Goal: Task Accomplishment & Management: Manage account settings

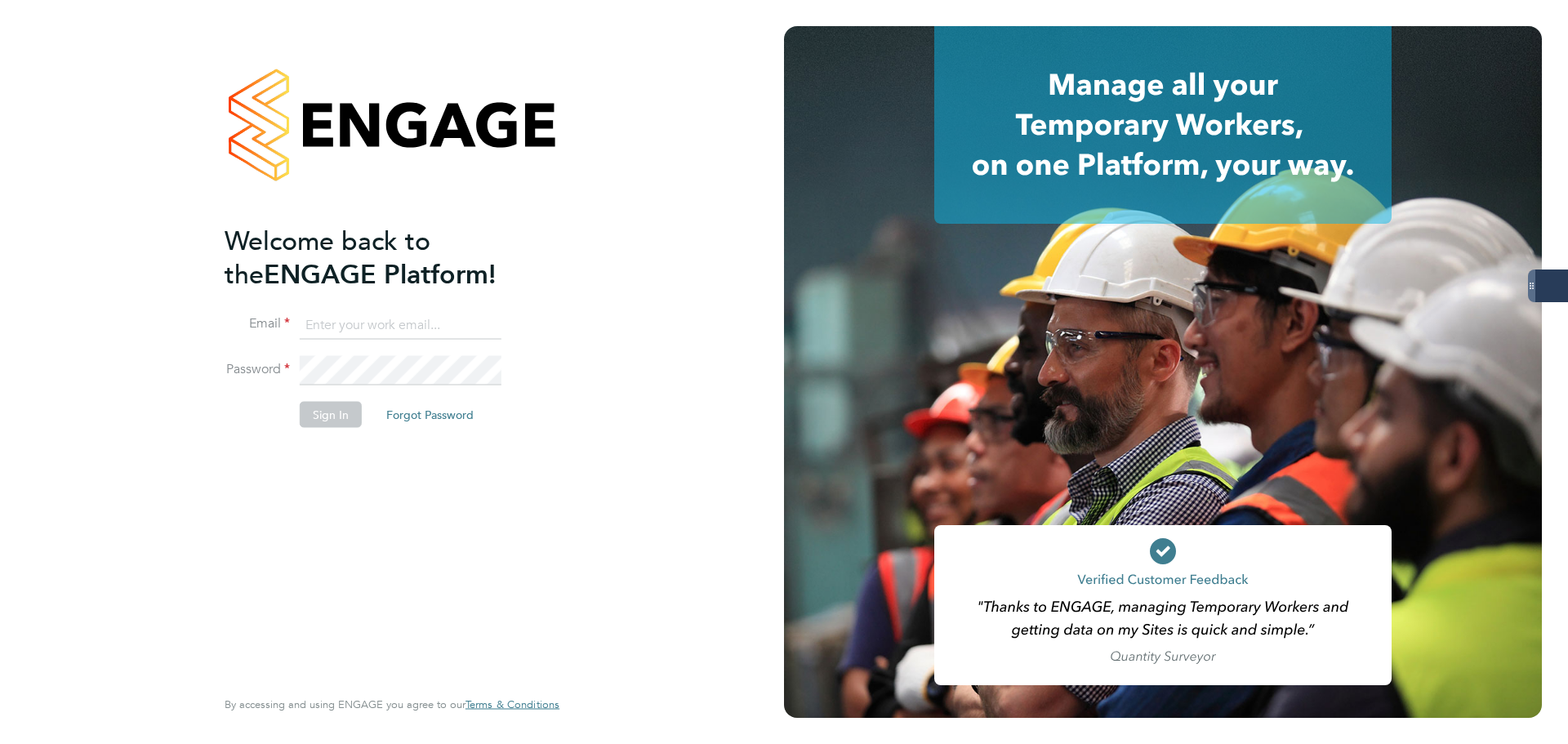
drag, startPoint x: 425, startPoint y: 321, endPoint x: 470, endPoint y: 321, distance: 45.0
click at [425, 321] on input at bounding box center [400, 325] width 201 height 29
click at [485, 323] on keeper-lock "Open Keeper Popup" at bounding box center [486, 325] width 20 height 20
type input "oliver.jefferson@servicecare.org.uk"
click at [319, 414] on button "Sign In" at bounding box center [331, 414] width 62 height 26
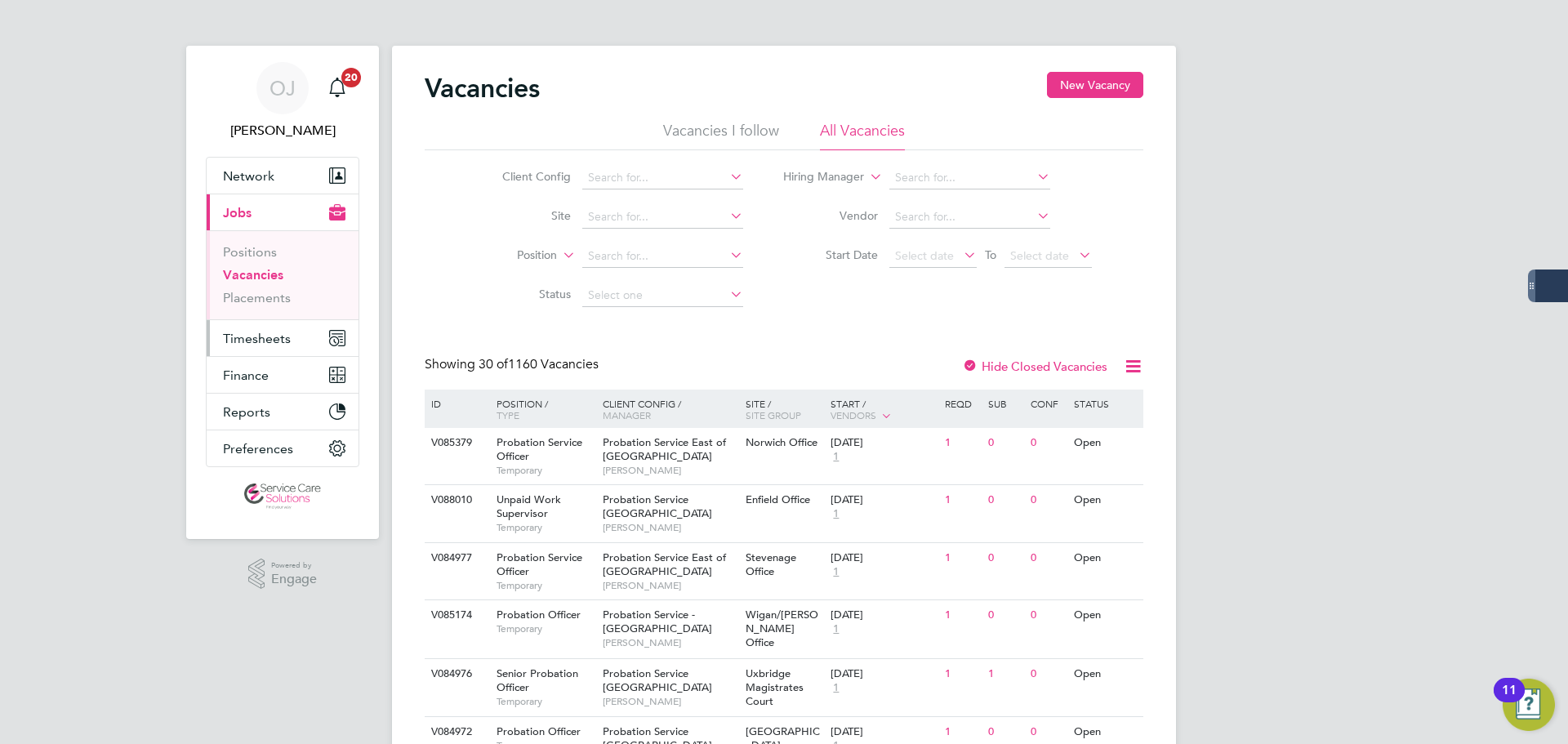
click at [251, 342] on span "Timesheets" at bounding box center [257, 339] width 67 height 16
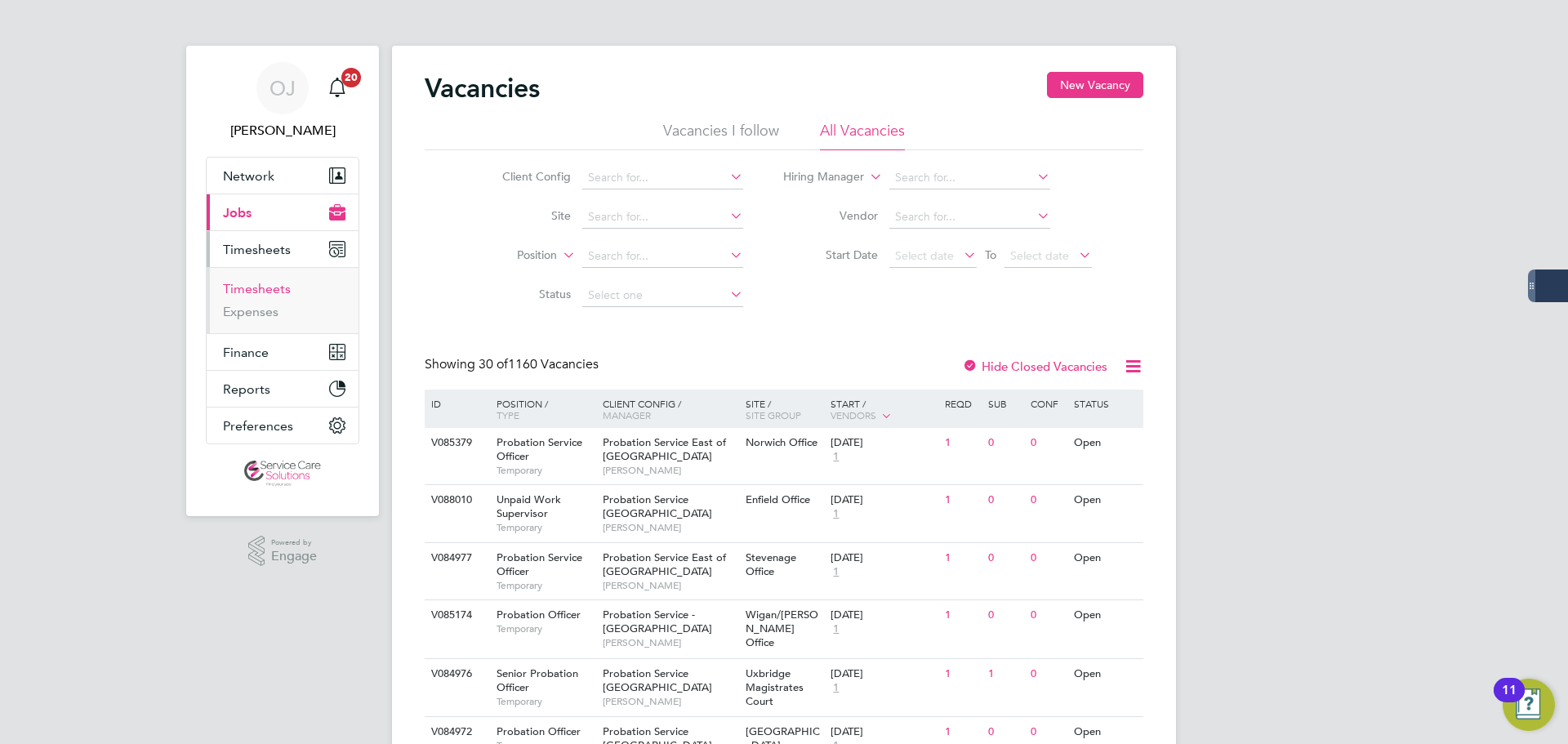
click at [264, 285] on link "Timesheets" at bounding box center [257, 289] width 67 height 16
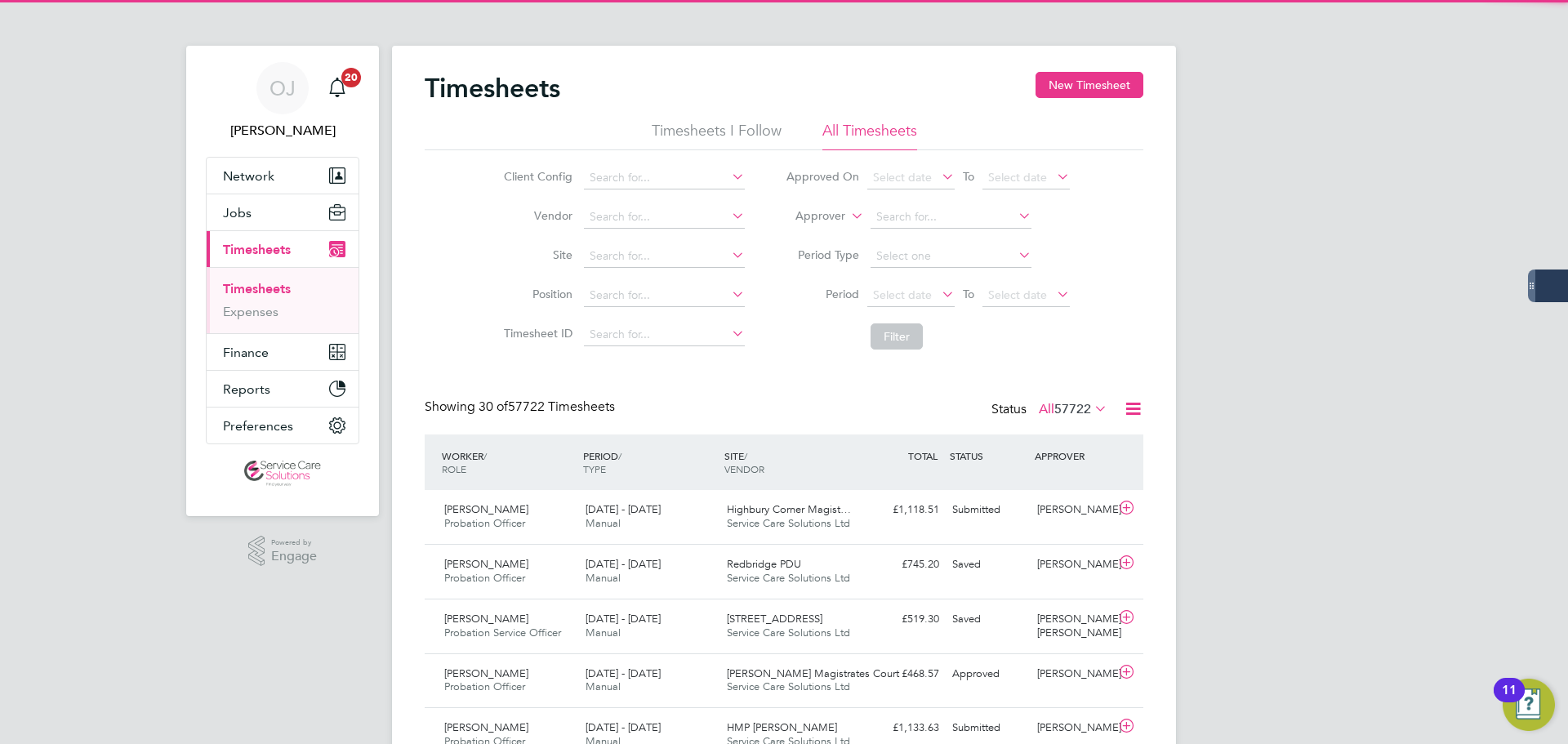
click at [822, 214] on label "Approver" at bounding box center [808, 216] width 73 height 16
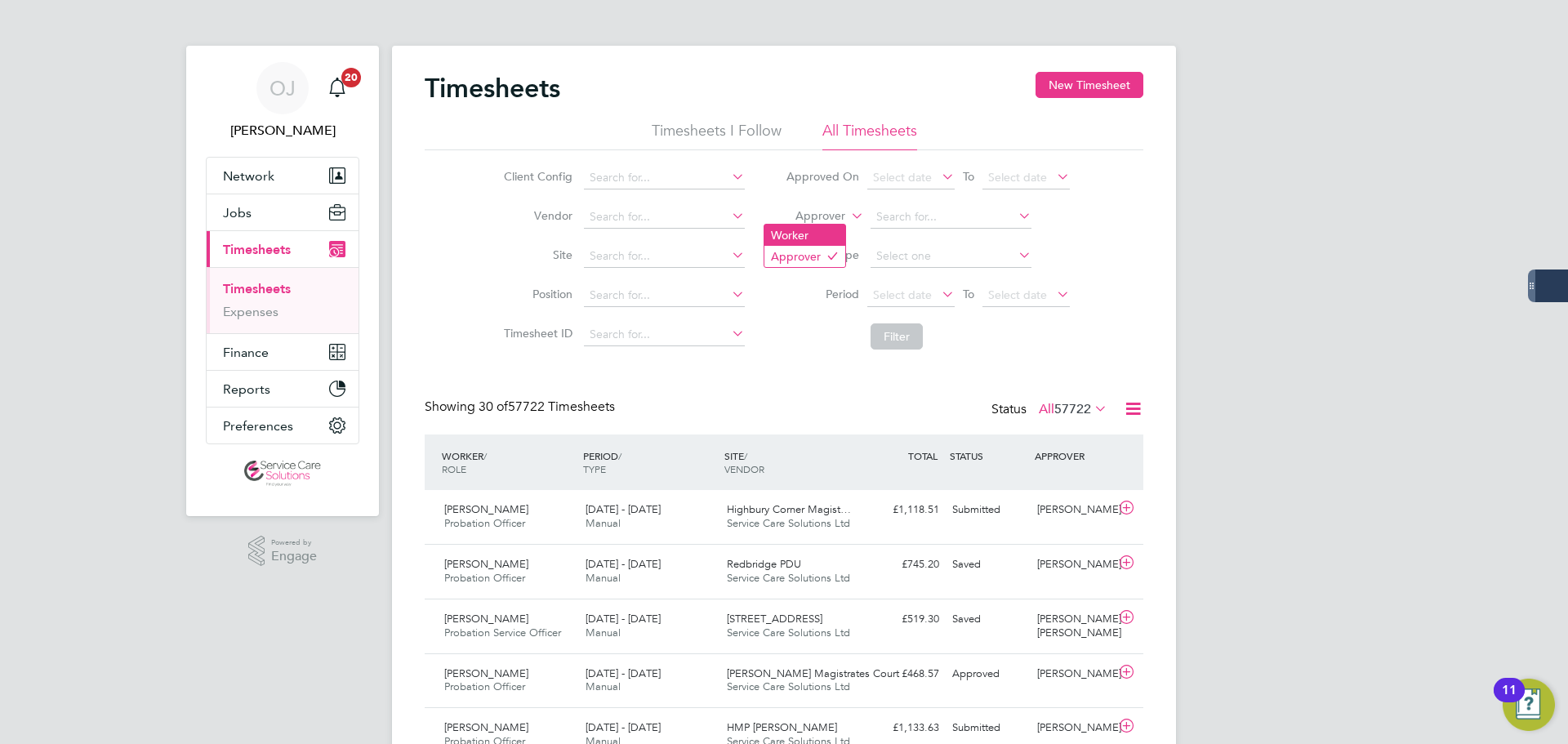
click at [810, 227] on li "Worker" at bounding box center [805, 235] width 81 height 22
click at [910, 219] on input at bounding box center [951, 217] width 161 height 22
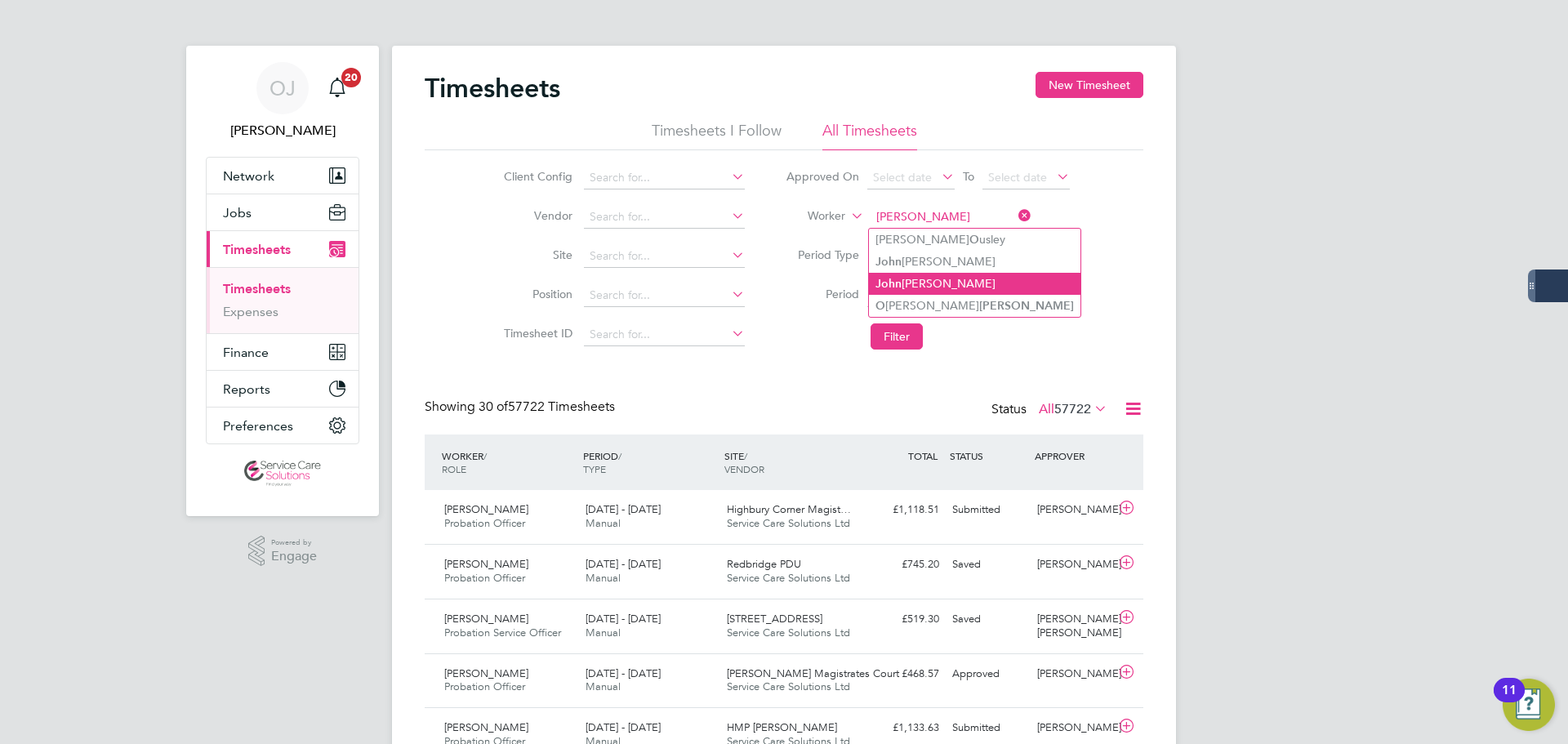
click at [987, 280] on li "J o hn O'Grady" at bounding box center [974, 284] width 212 height 22
type input "John O'Grady"
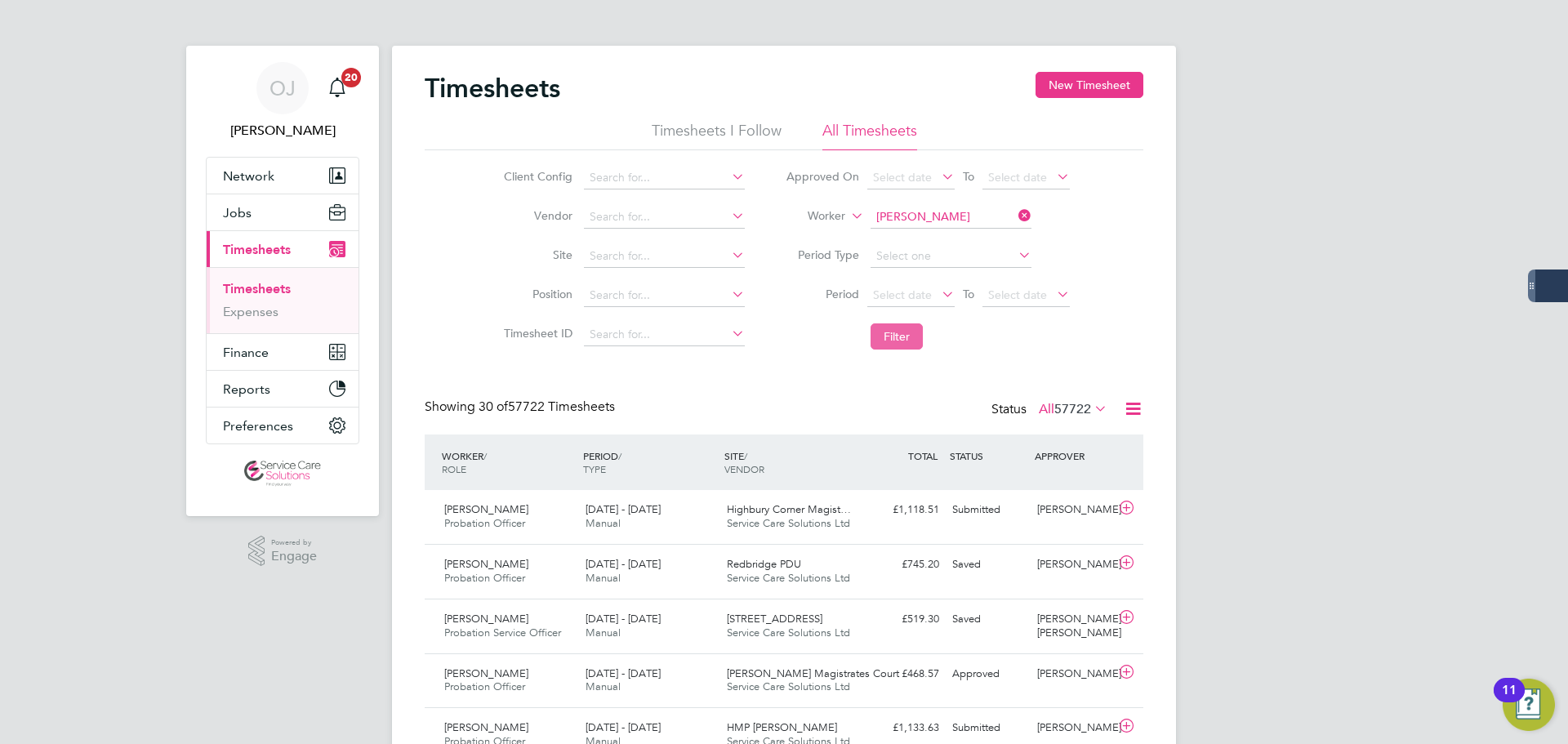
click at [908, 333] on button "Filter" at bounding box center [897, 336] width 52 height 26
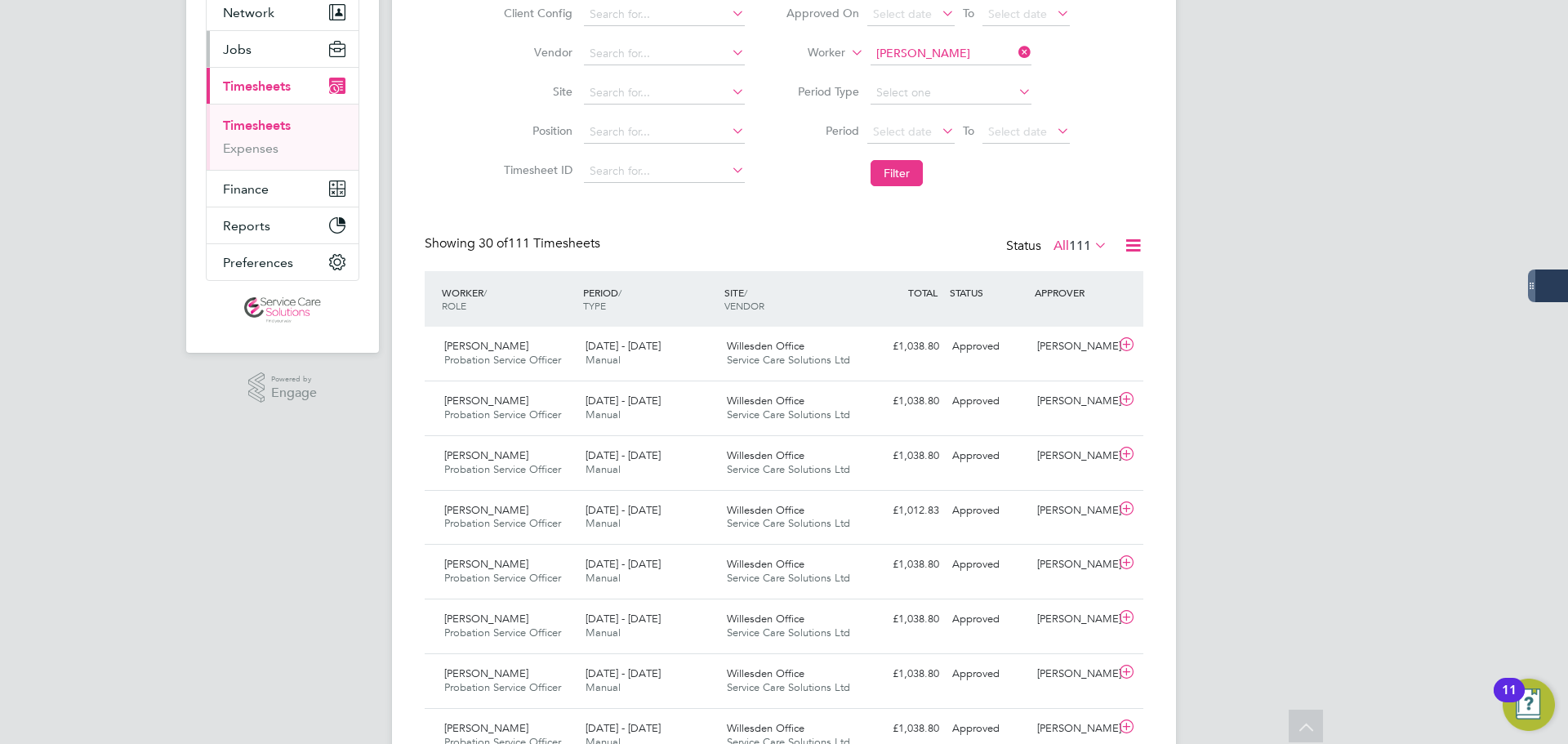
click at [247, 40] on button "Jobs" at bounding box center [282, 49] width 152 height 36
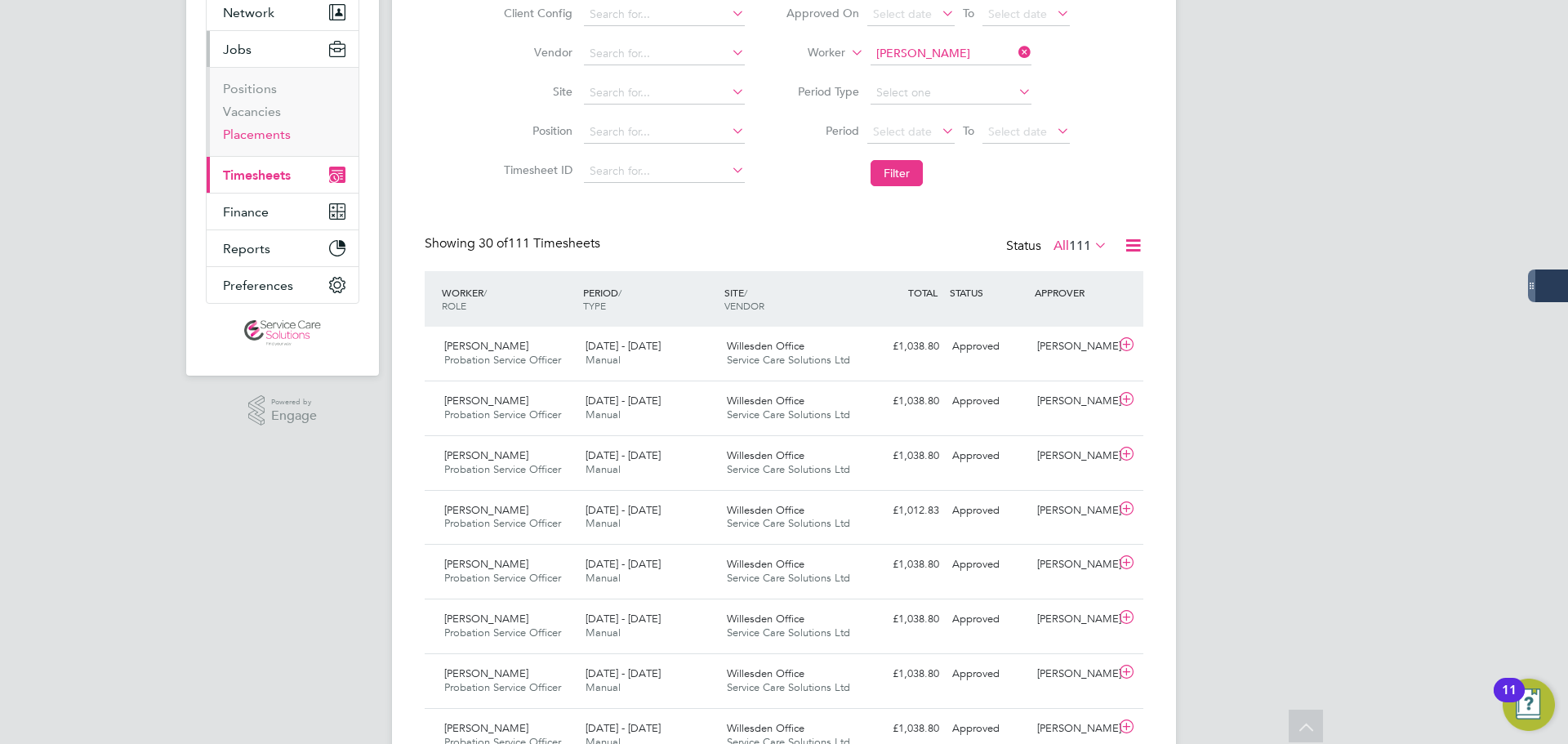
click at [257, 133] on link "Placements" at bounding box center [257, 135] width 67 height 16
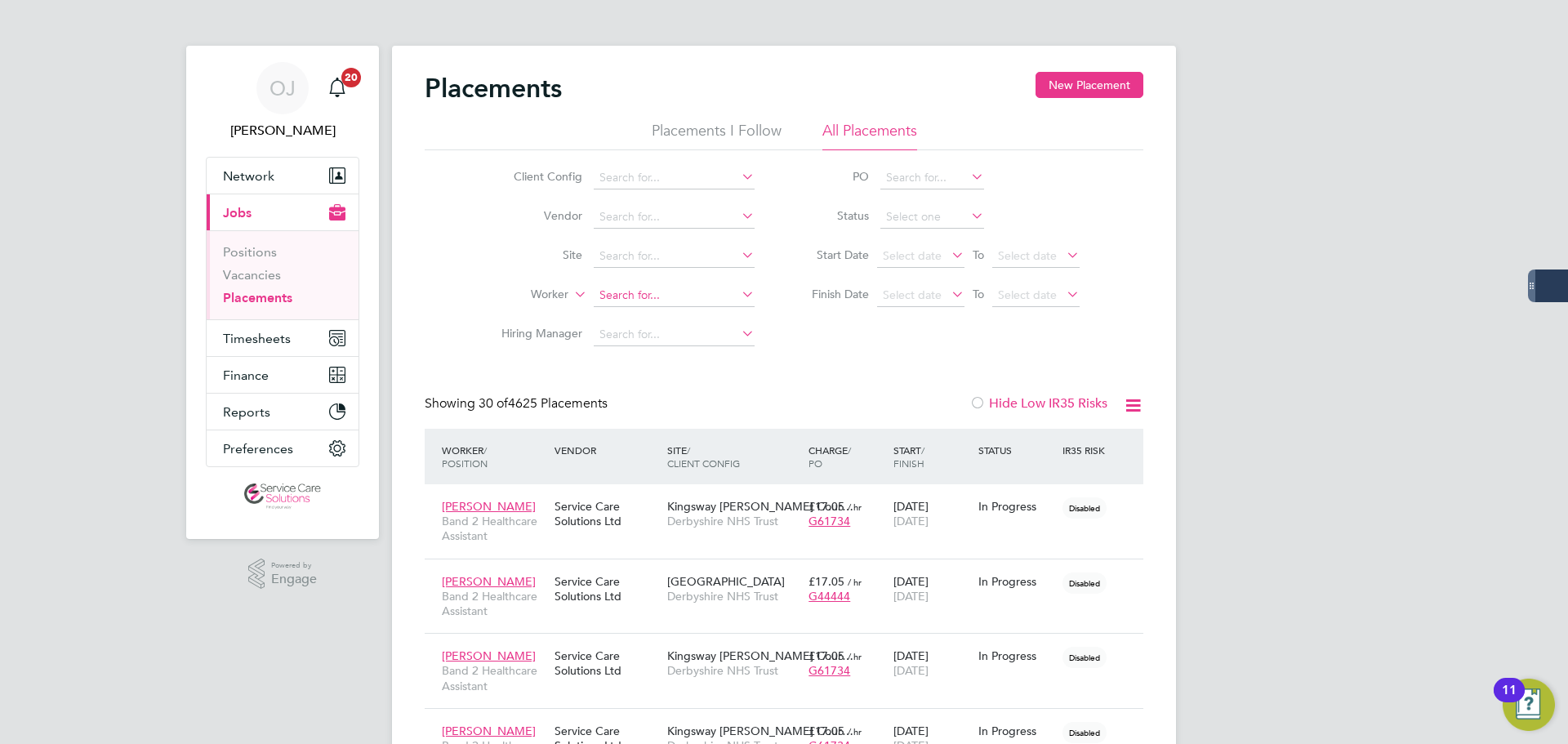
click at [646, 296] on input at bounding box center [674, 296] width 161 height 22
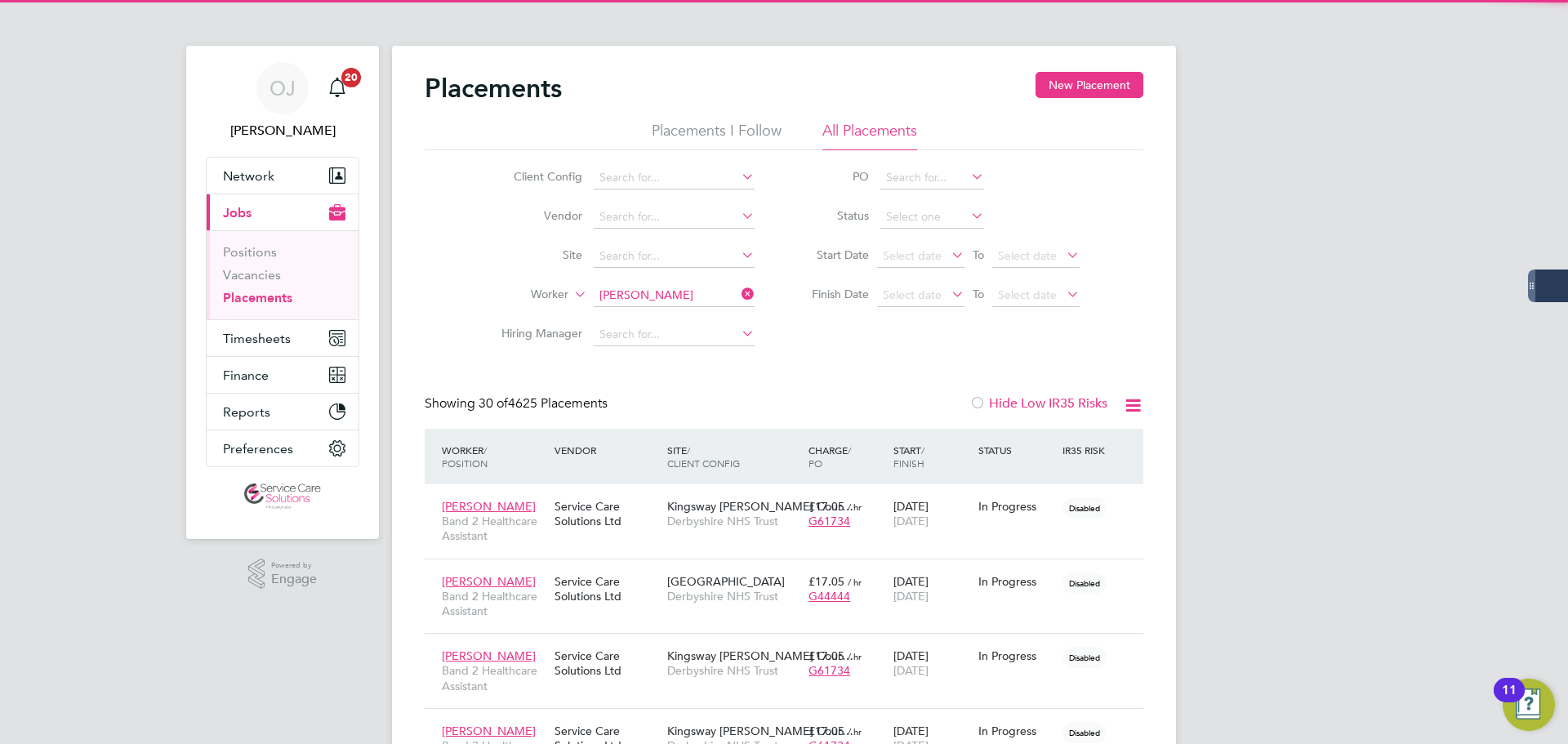
click at [670, 329] on li "J o hn O'Grady" at bounding box center [674, 340] width 162 height 22
type input "John O'Grady"
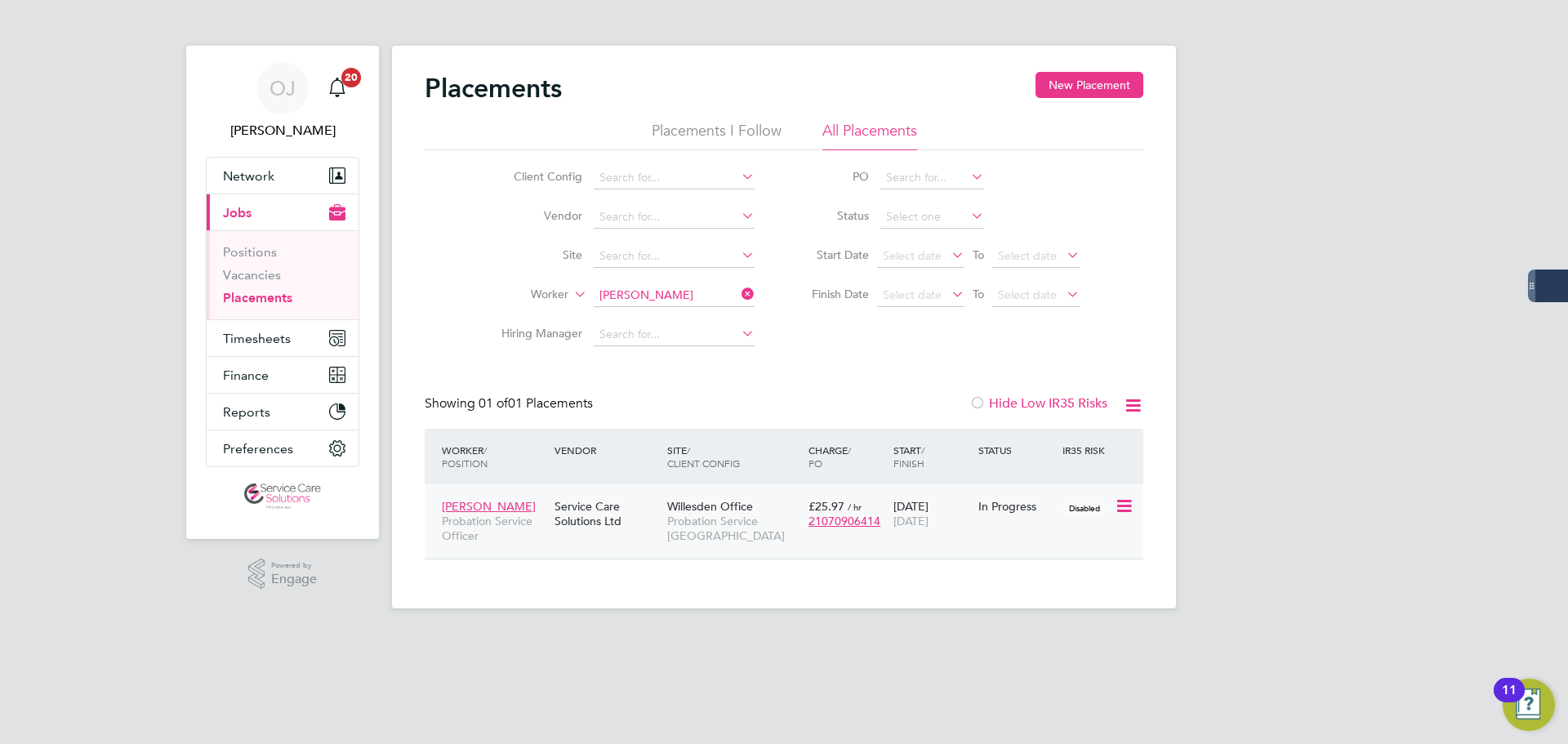
click at [601, 507] on div "Service Care Solutions Ltd" at bounding box center [606, 513] width 112 height 46
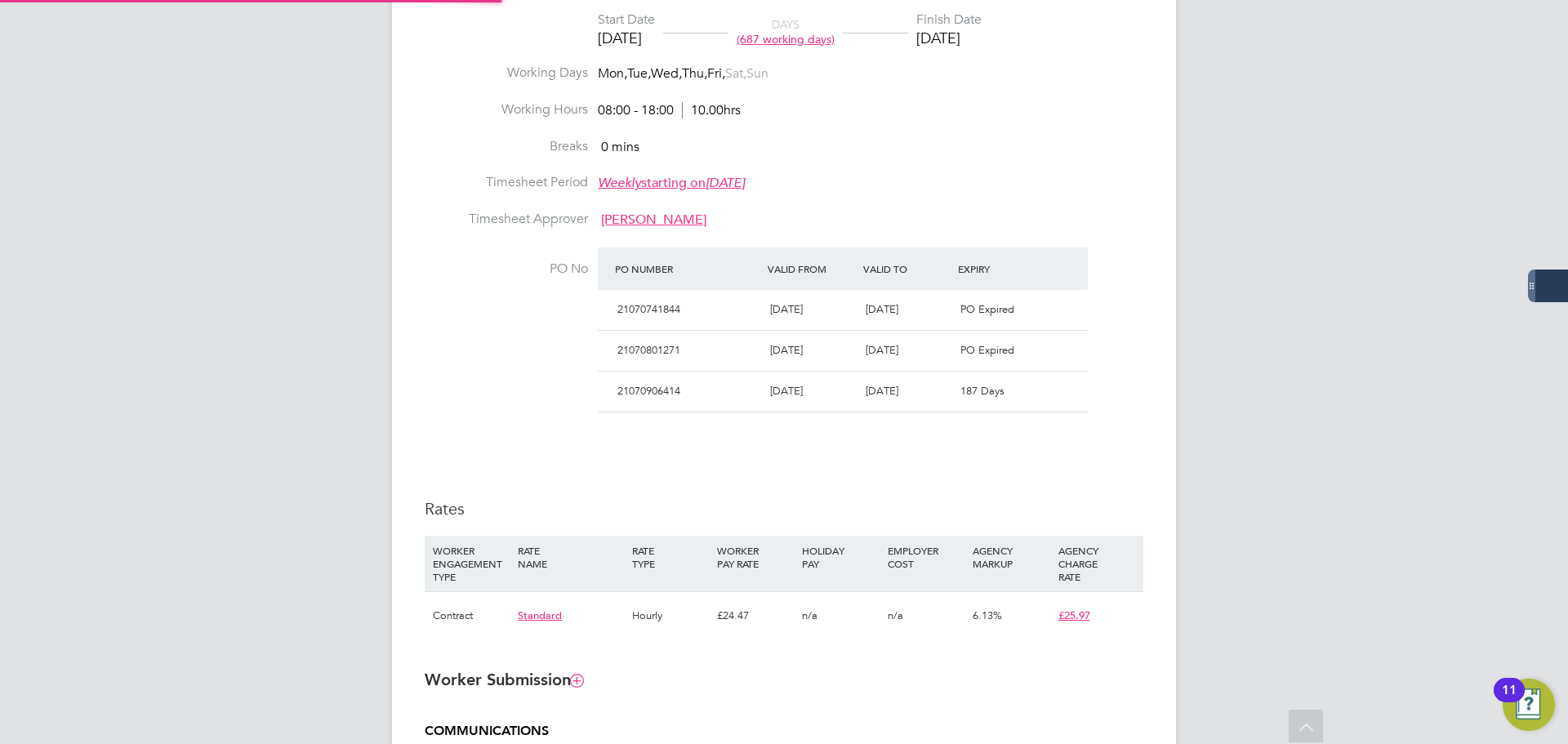
type input "[PERSON_NAME]"
type input "Andrew Brown"
type input "14 Aug 2023"
type input "[DATE]"
type input "08:00"
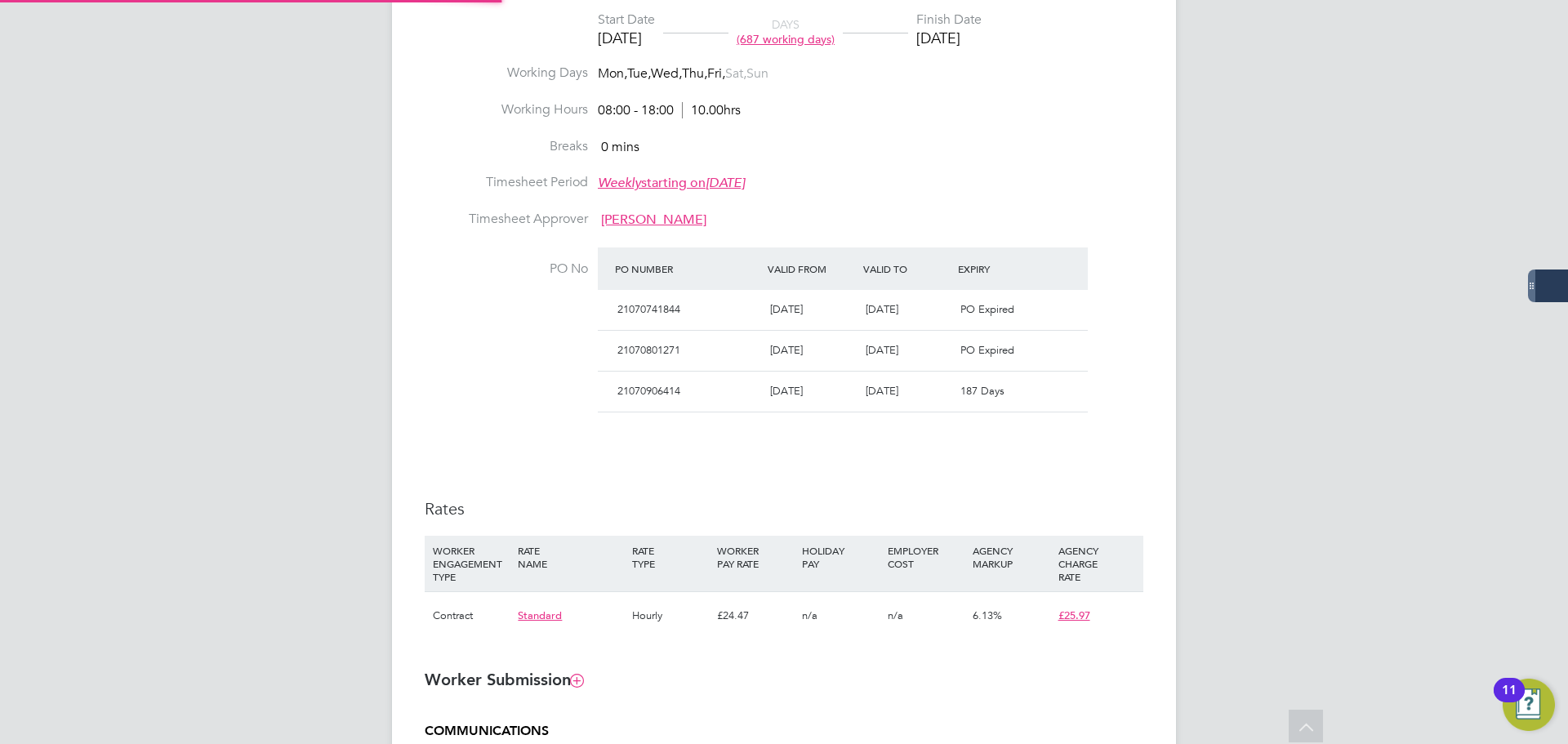
type input "18:00"
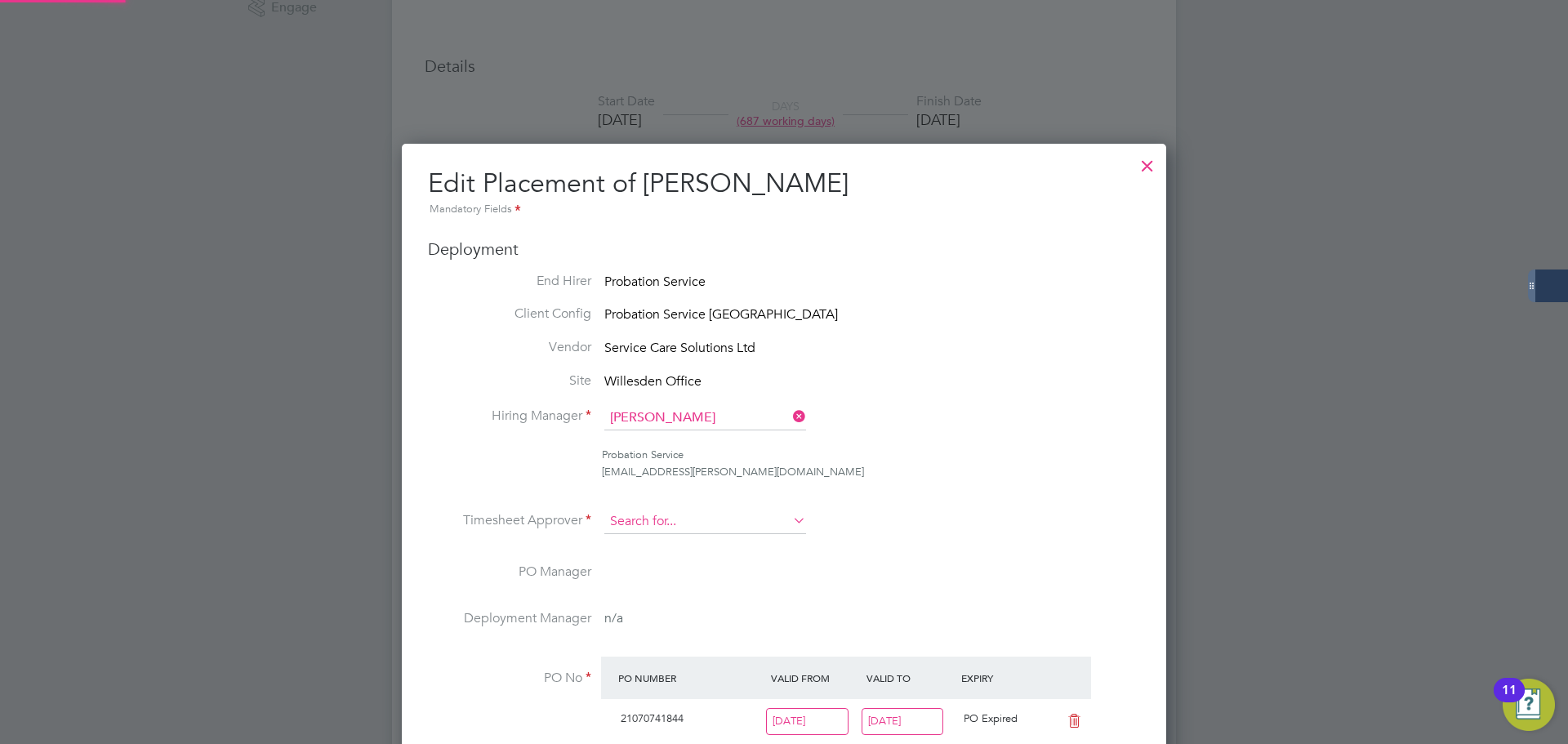
click at [716, 521] on input at bounding box center [705, 522] width 201 height 24
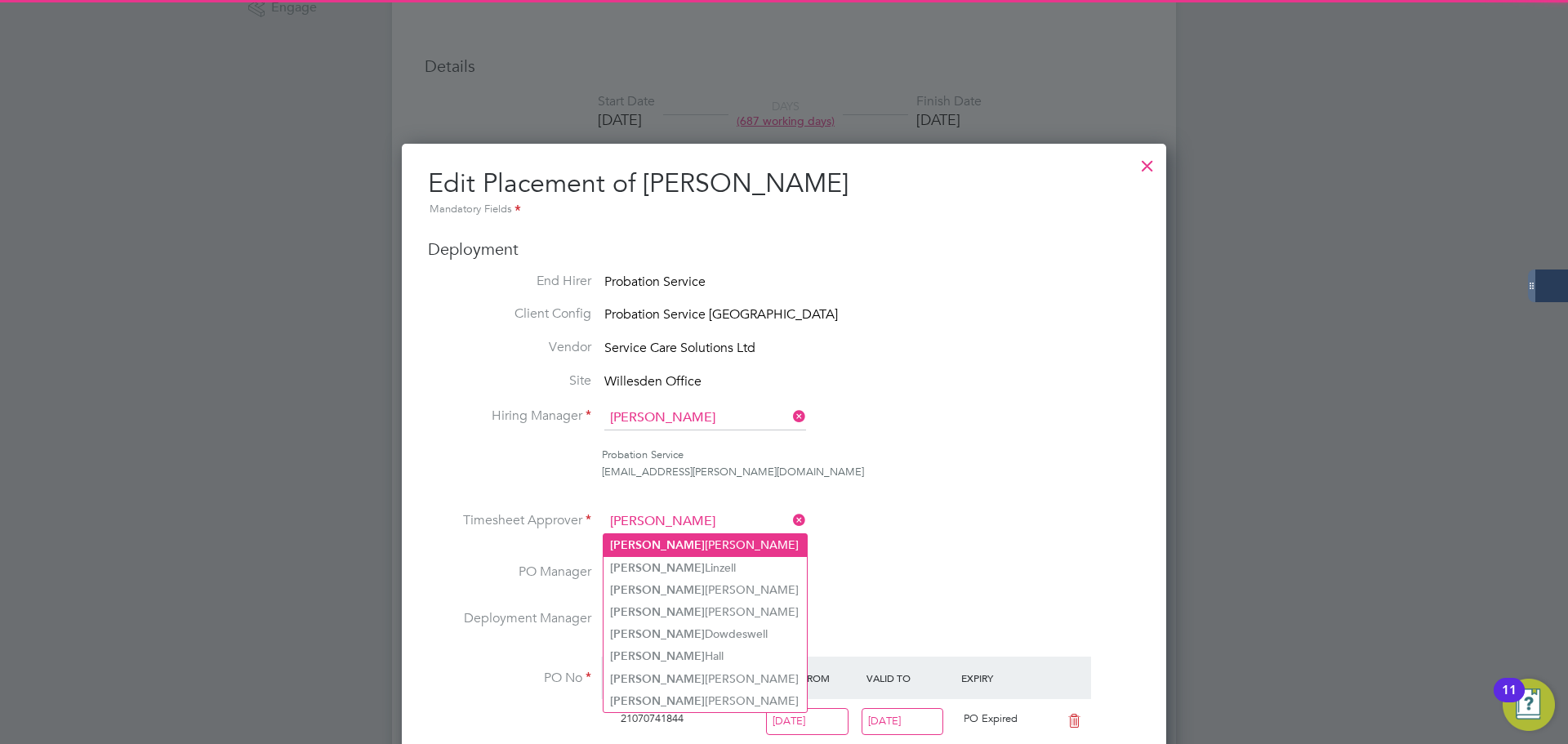
click at [707, 539] on li "Louise Scott" at bounding box center [705, 545] width 203 height 22
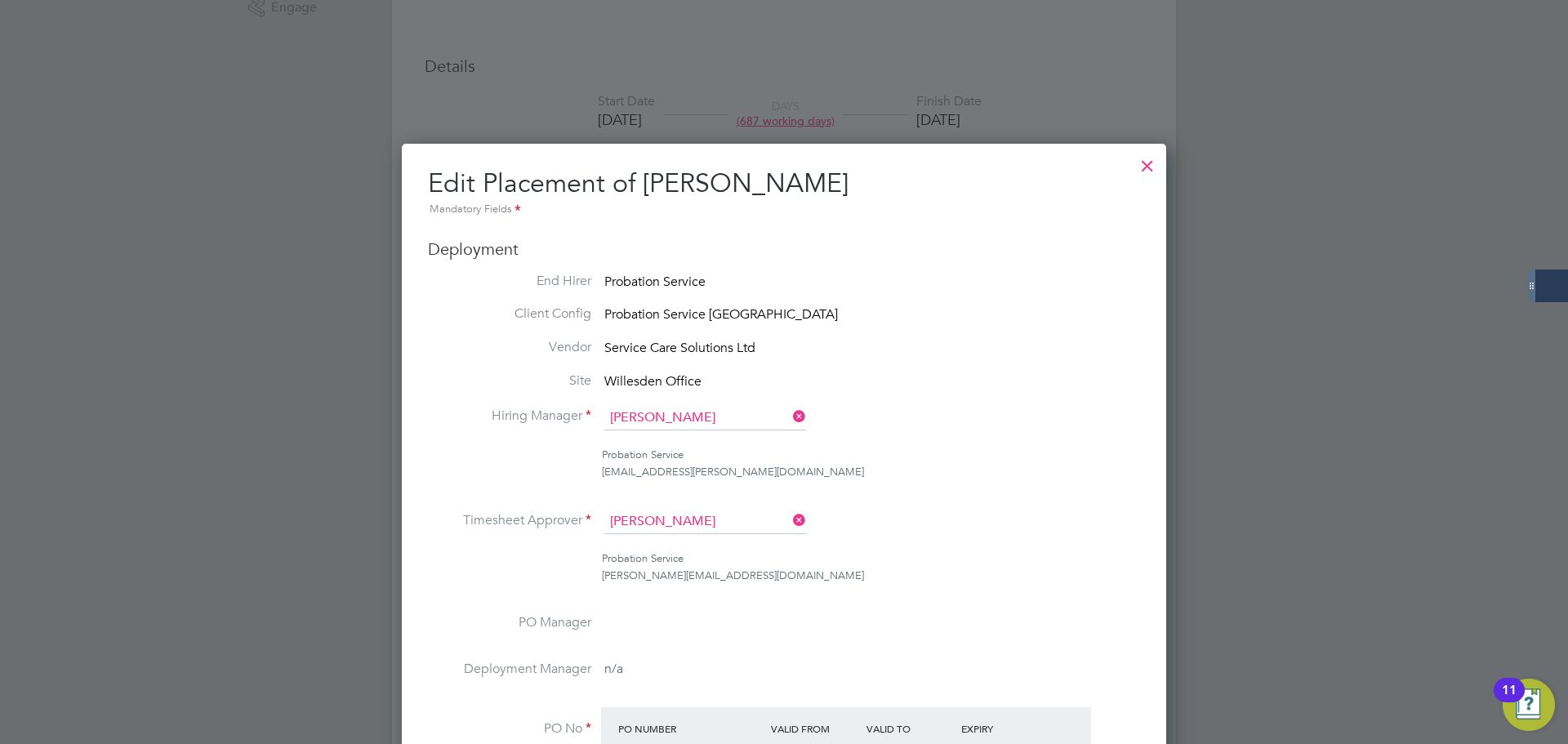
type input "Louise Scott"
click at [1046, 470] on div "rachael.lloyd@justice.gov.uk" at bounding box center [871, 473] width 538 height 17
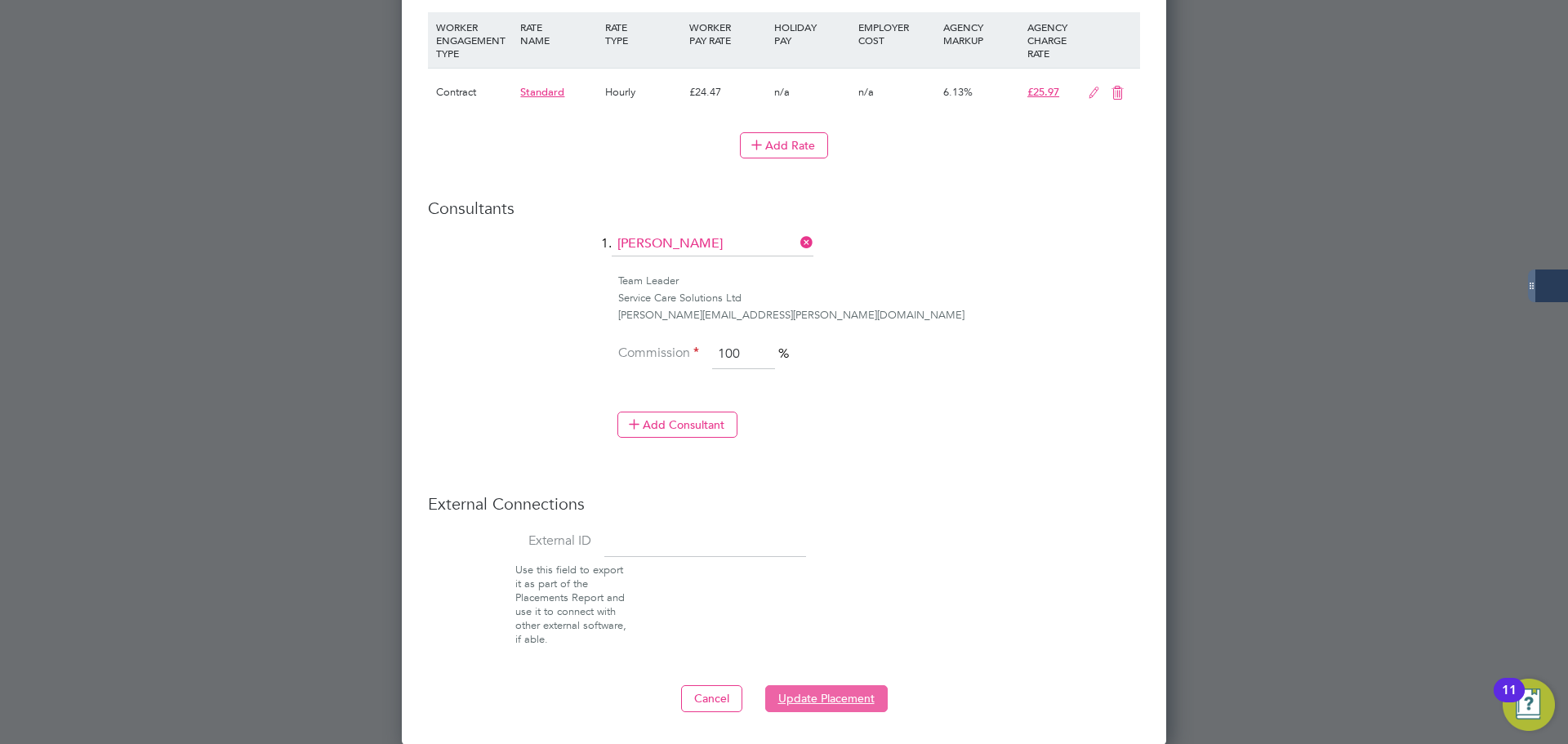
click at [835, 689] on button "Update Placement" at bounding box center [827, 698] width 123 height 26
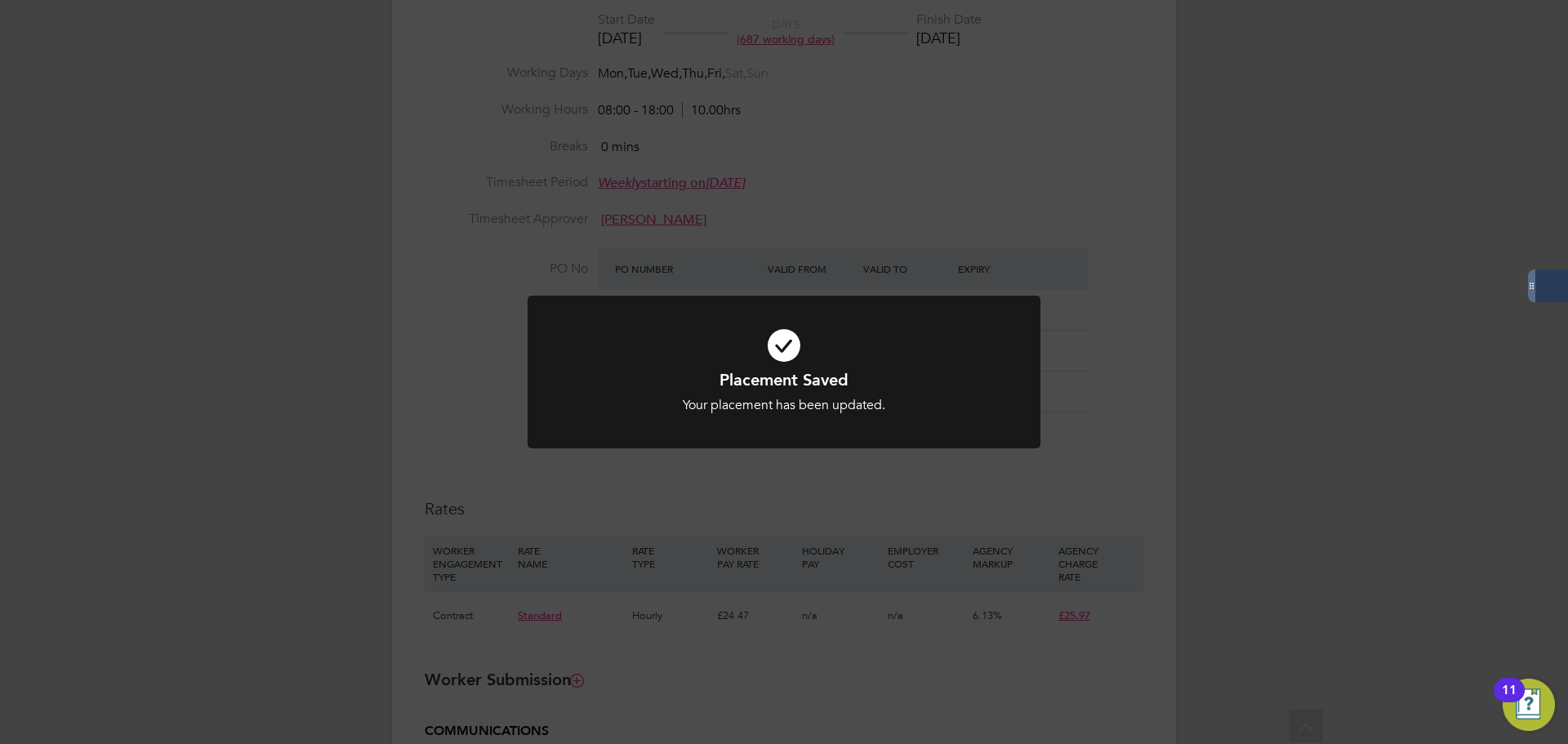
click at [1202, 202] on div "Placement Saved Your placement has been updated. Cancel Okay" at bounding box center [784, 372] width 1568 height 744
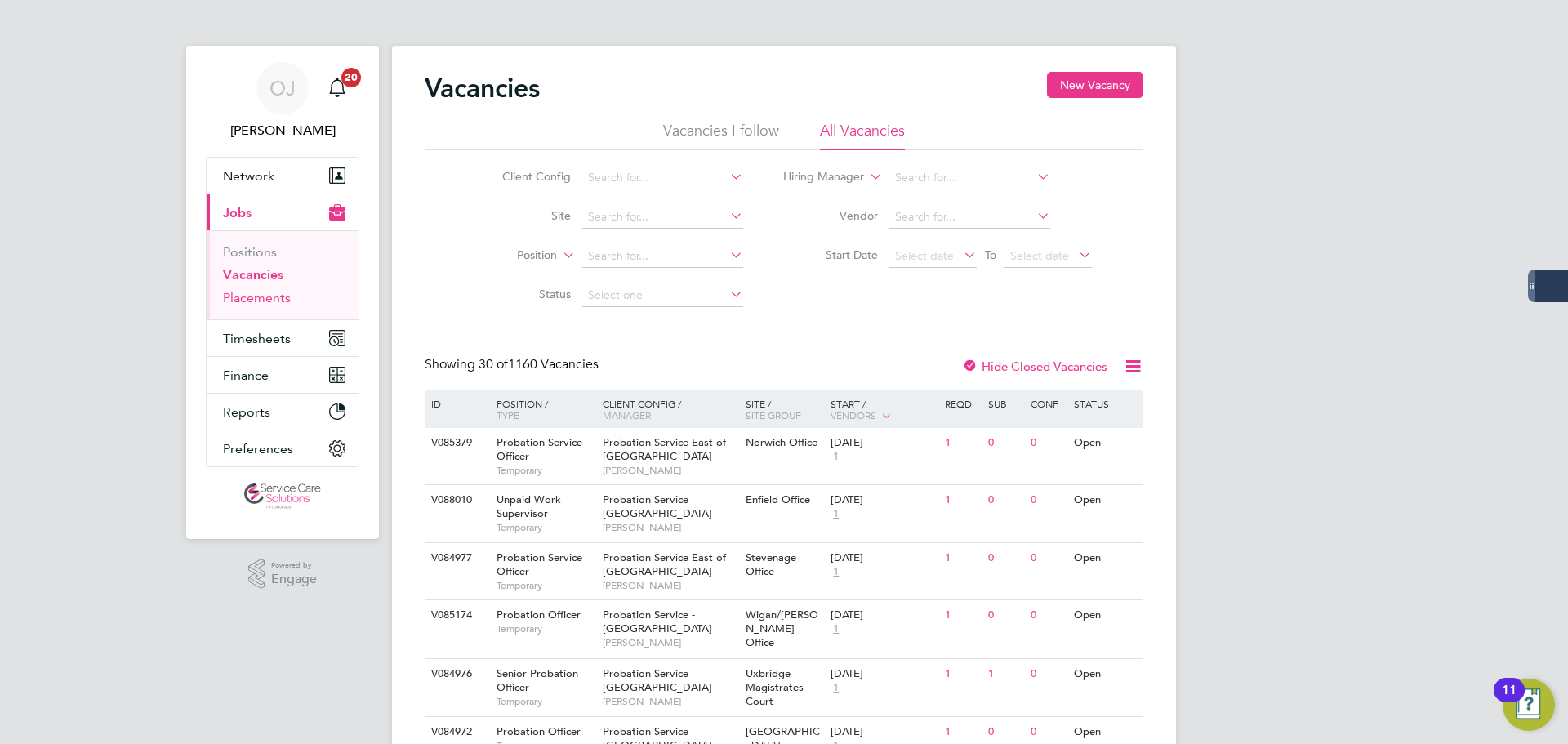
click at [244, 298] on link "Placements" at bounding box center [257, 298] width 67 height 16
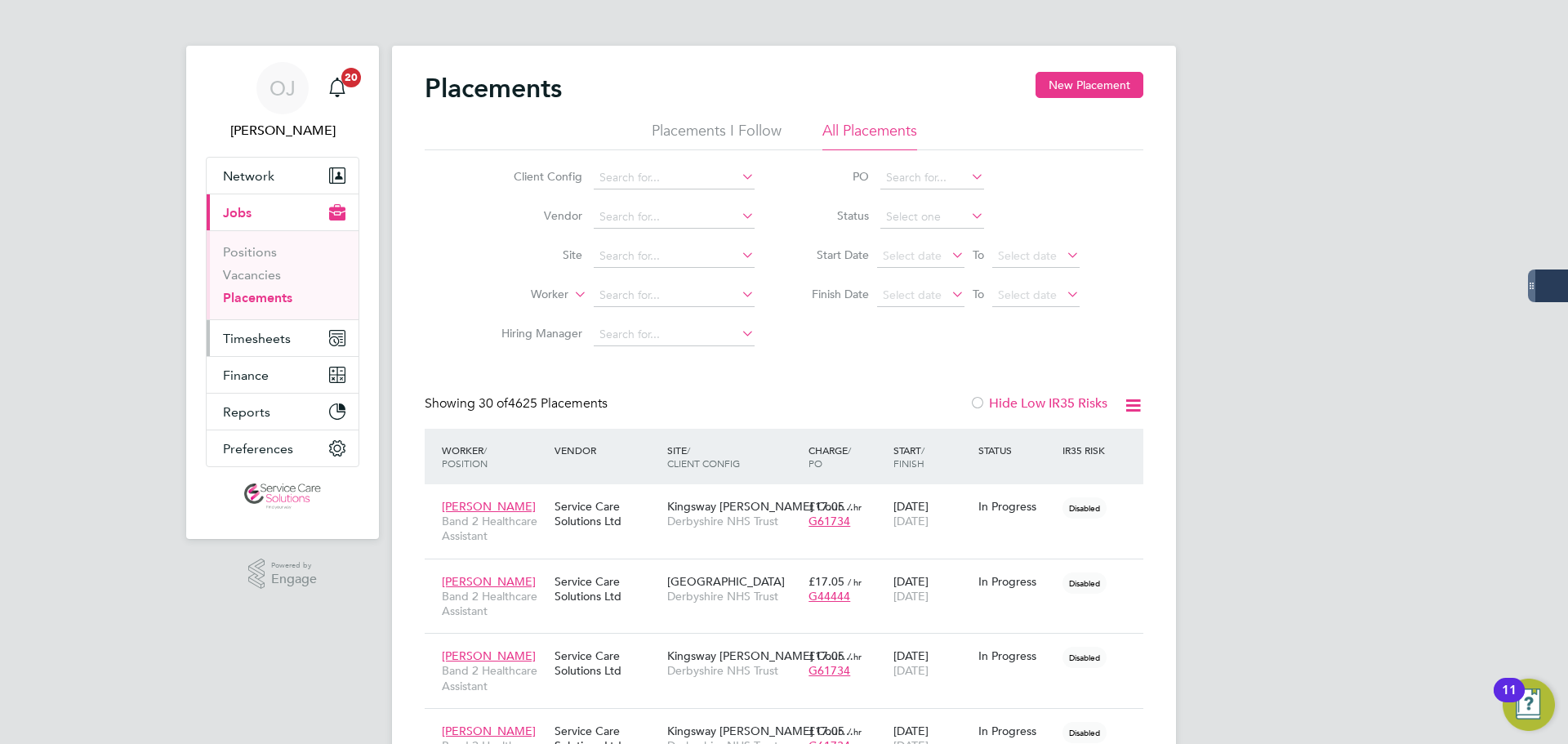
click at [268, 331] on span "Timesheets" at bounding box center [257, 339] width 67 height 16
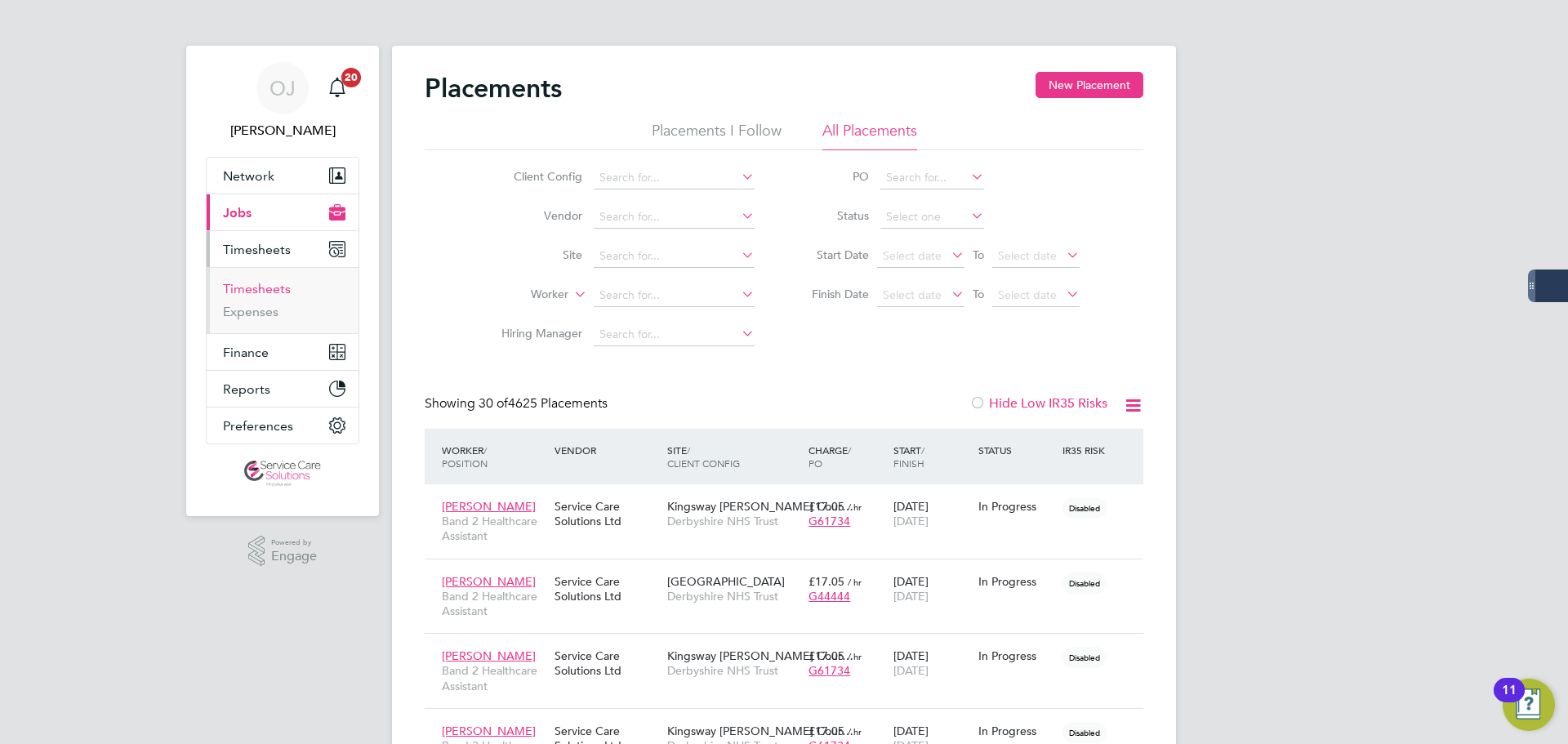
click at [266, 289] on link "Timesheets" at bounding box center [257, 289] width 67 height 16
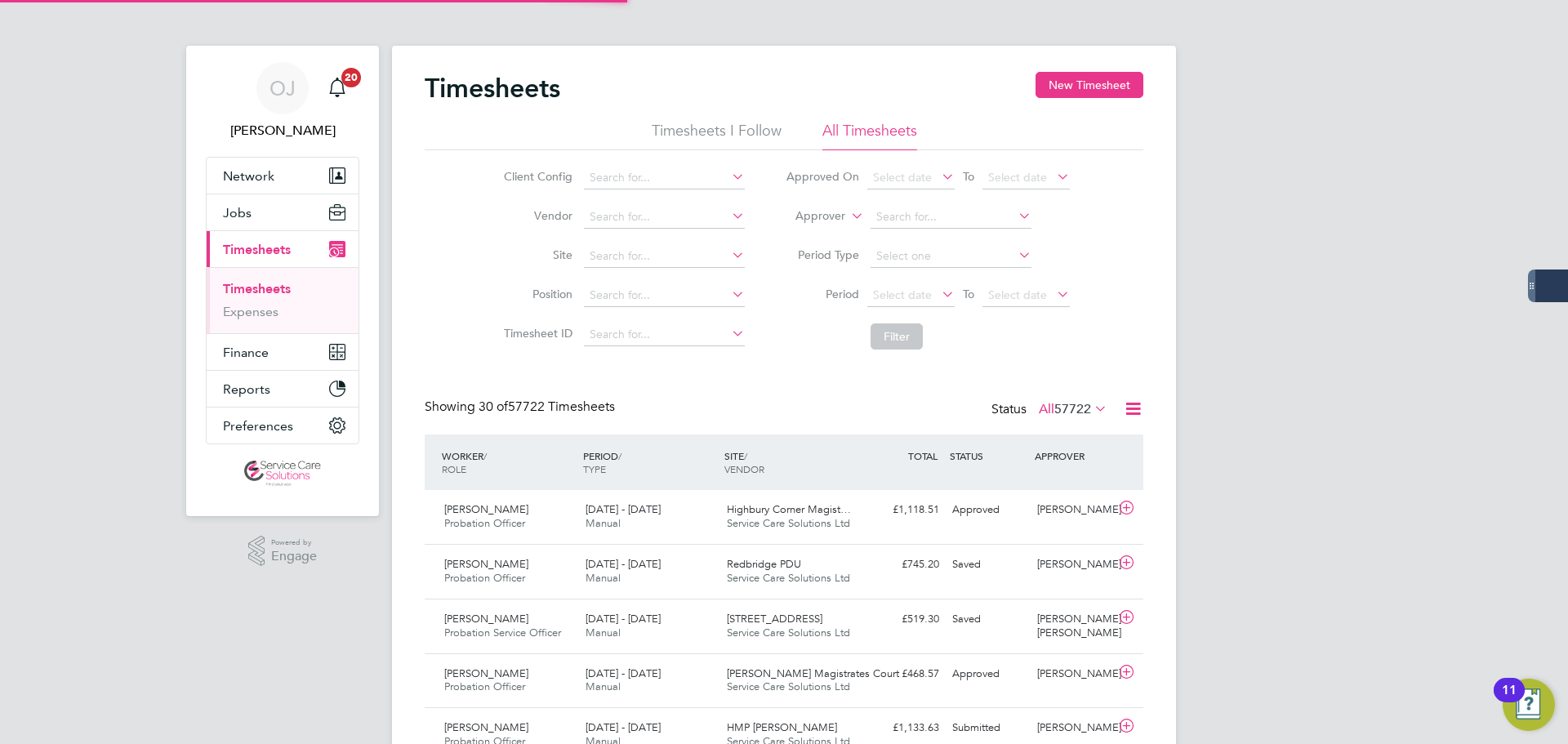
click at [833, 216] on label "Approver" at bounding box center [808, 216] width 73 height 16
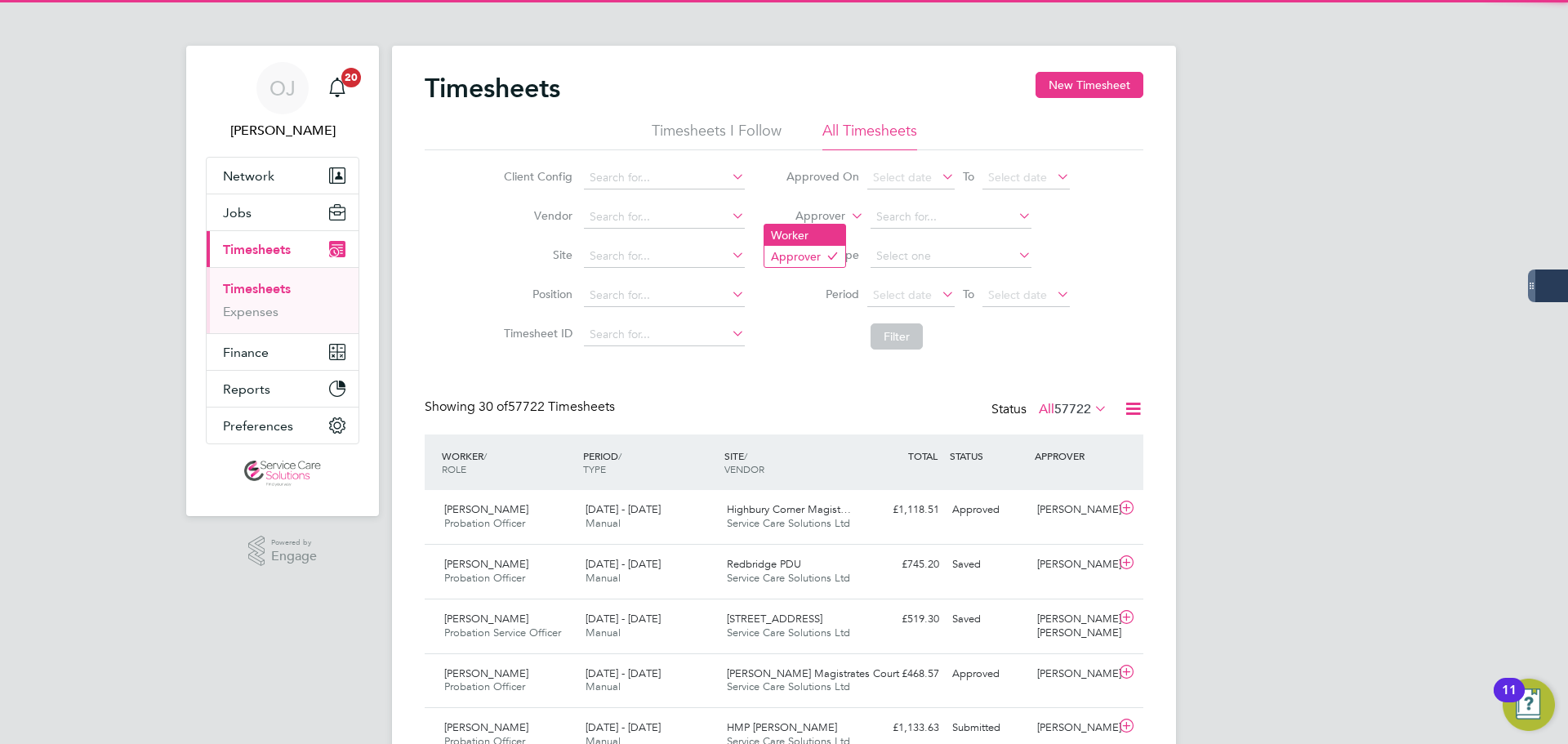
click at [818, 227] on li "Worker" at bounding box center [805, 235] width 81 height 22
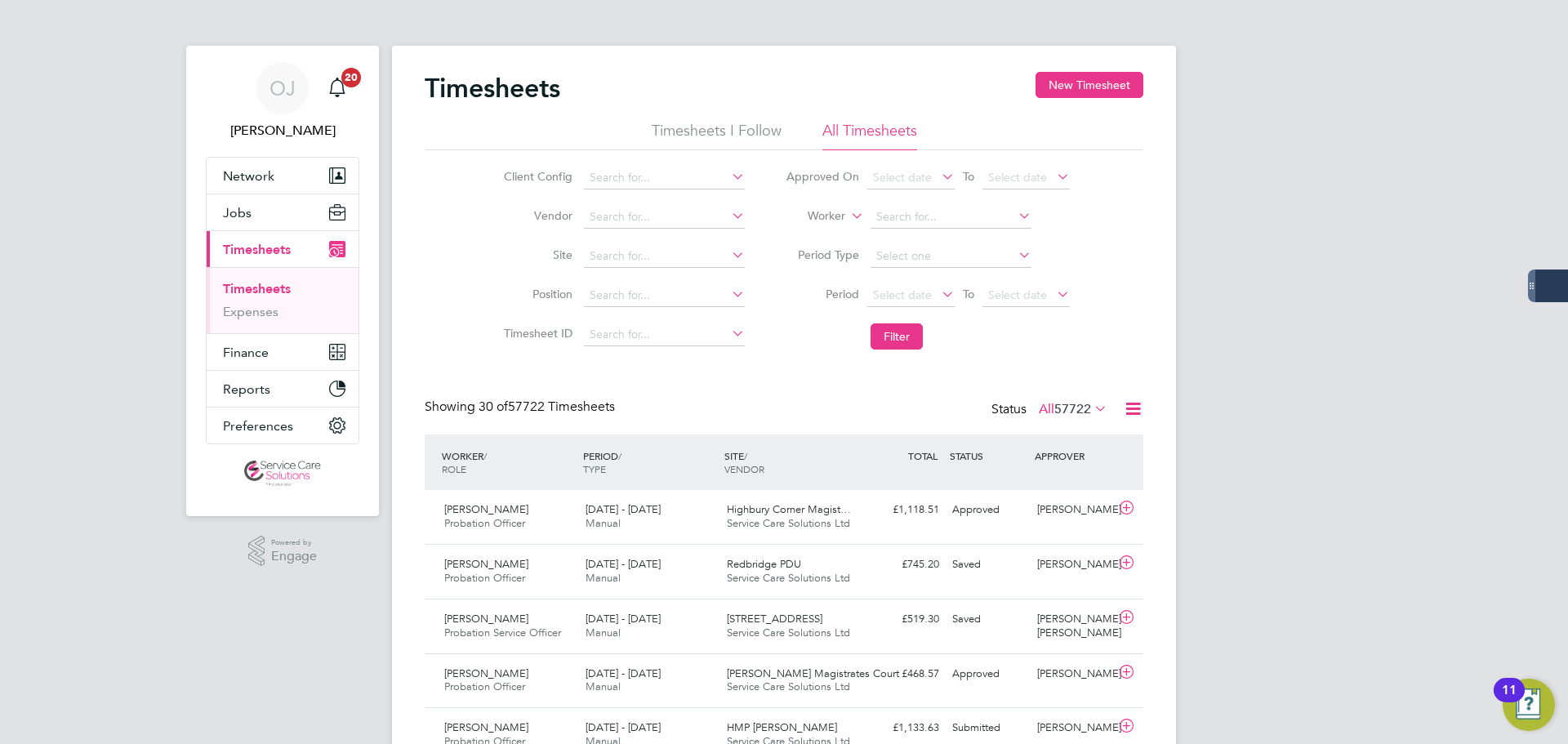
click at [930, 214] on input at bounding box center [951, 217] width 161 height 22
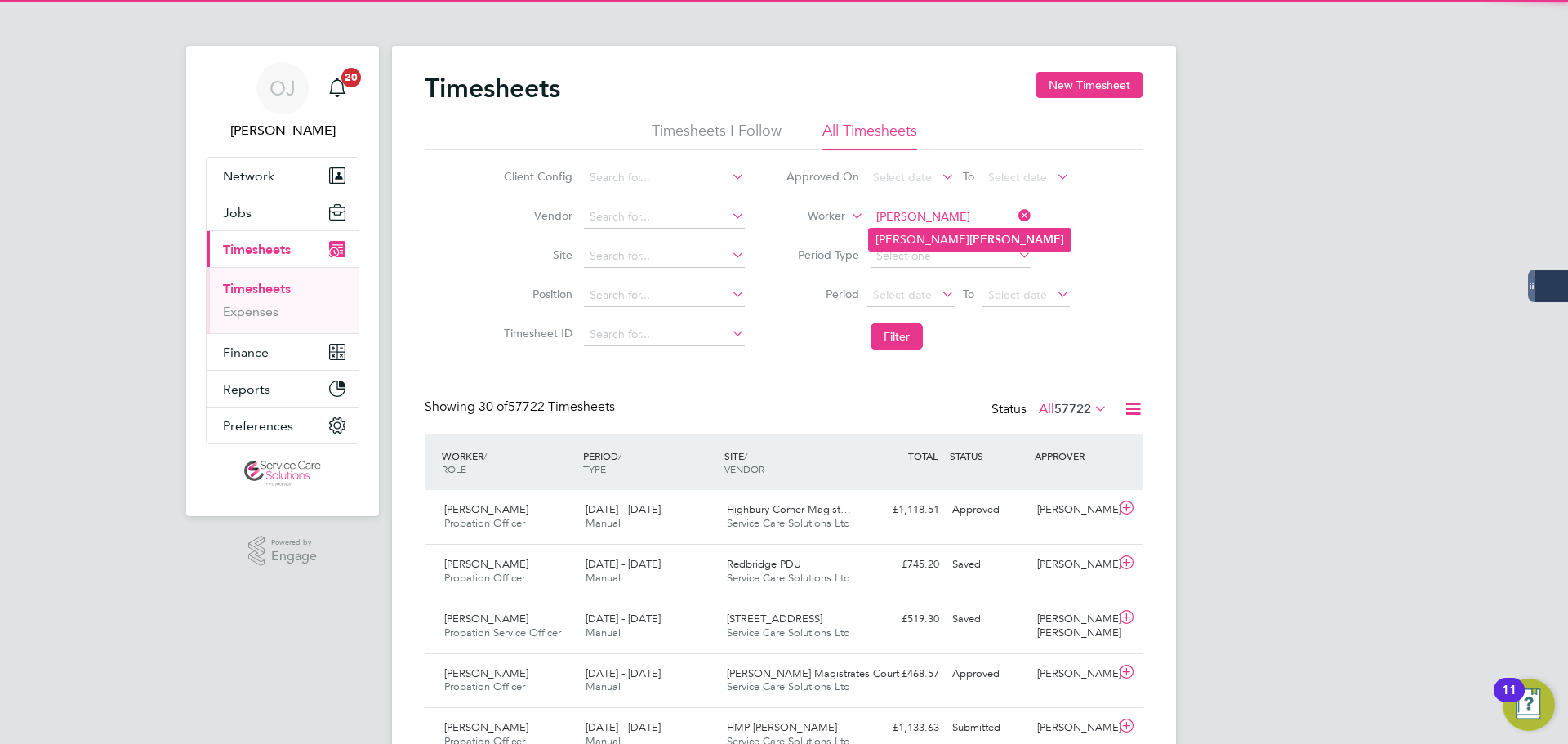
click at [969, 236] on b "Blake" at bounding box center [1017, 239] width 95 height 14
type input "Alexandra Blake"
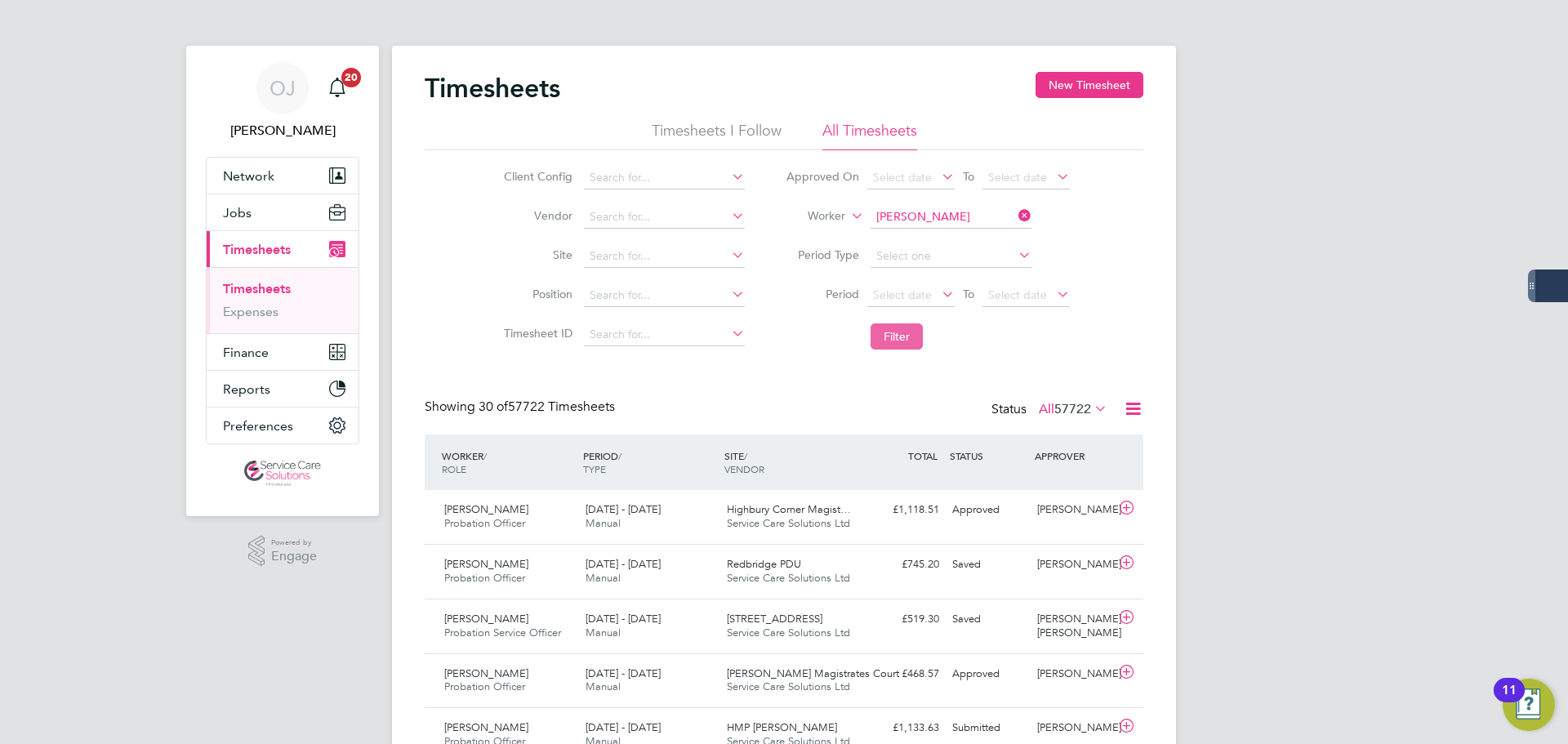
click at [902, 340] on button "Filter" at bounding box center [897, 336] width 52 height 26
click at [617, 511] on span "15 - 21 Sep 2025" at bounding box center [623, 509] width 75 height 14
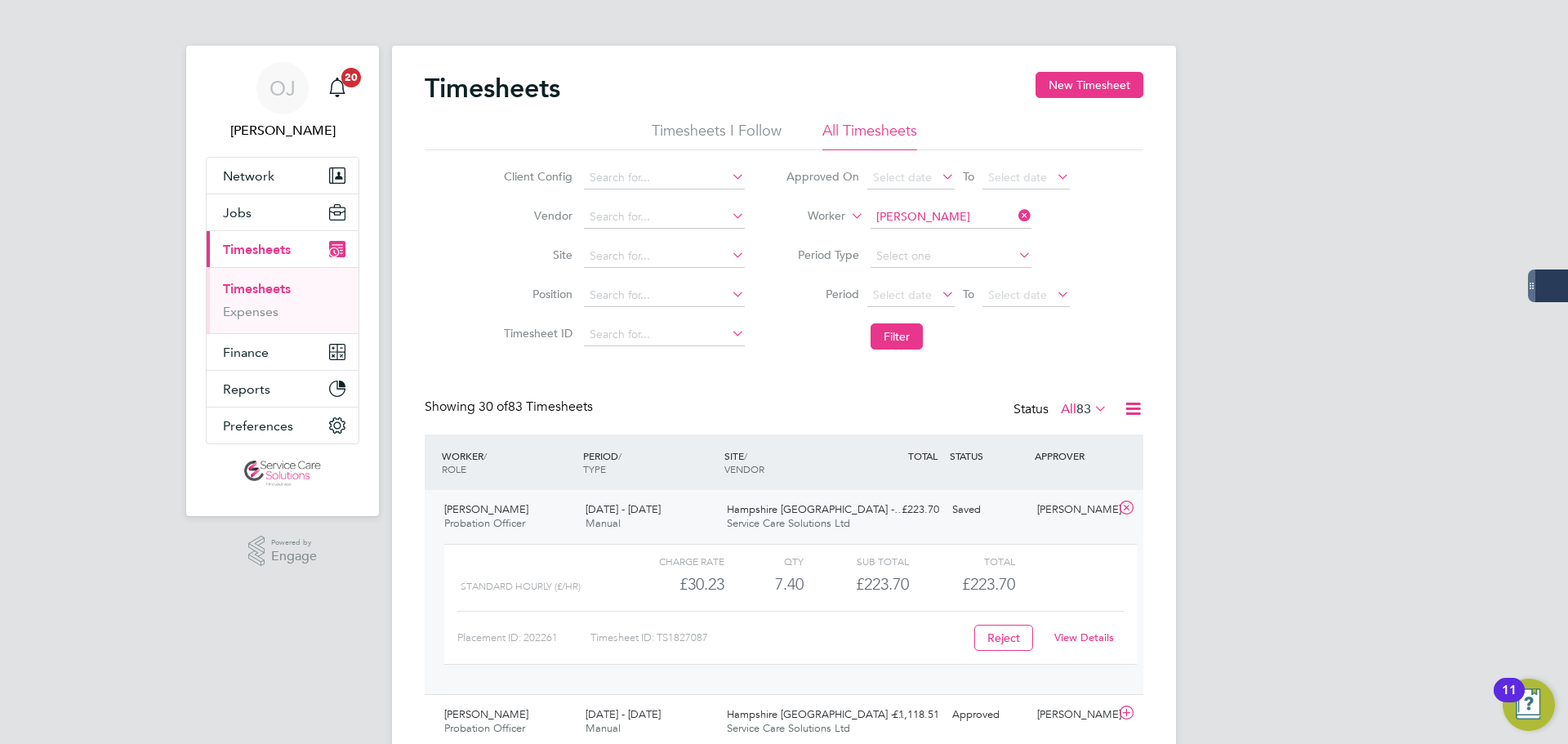
click at [617, 511] on span "15 - 21 Sep 2025" at bounding box center [623, 509] width 75 height 14
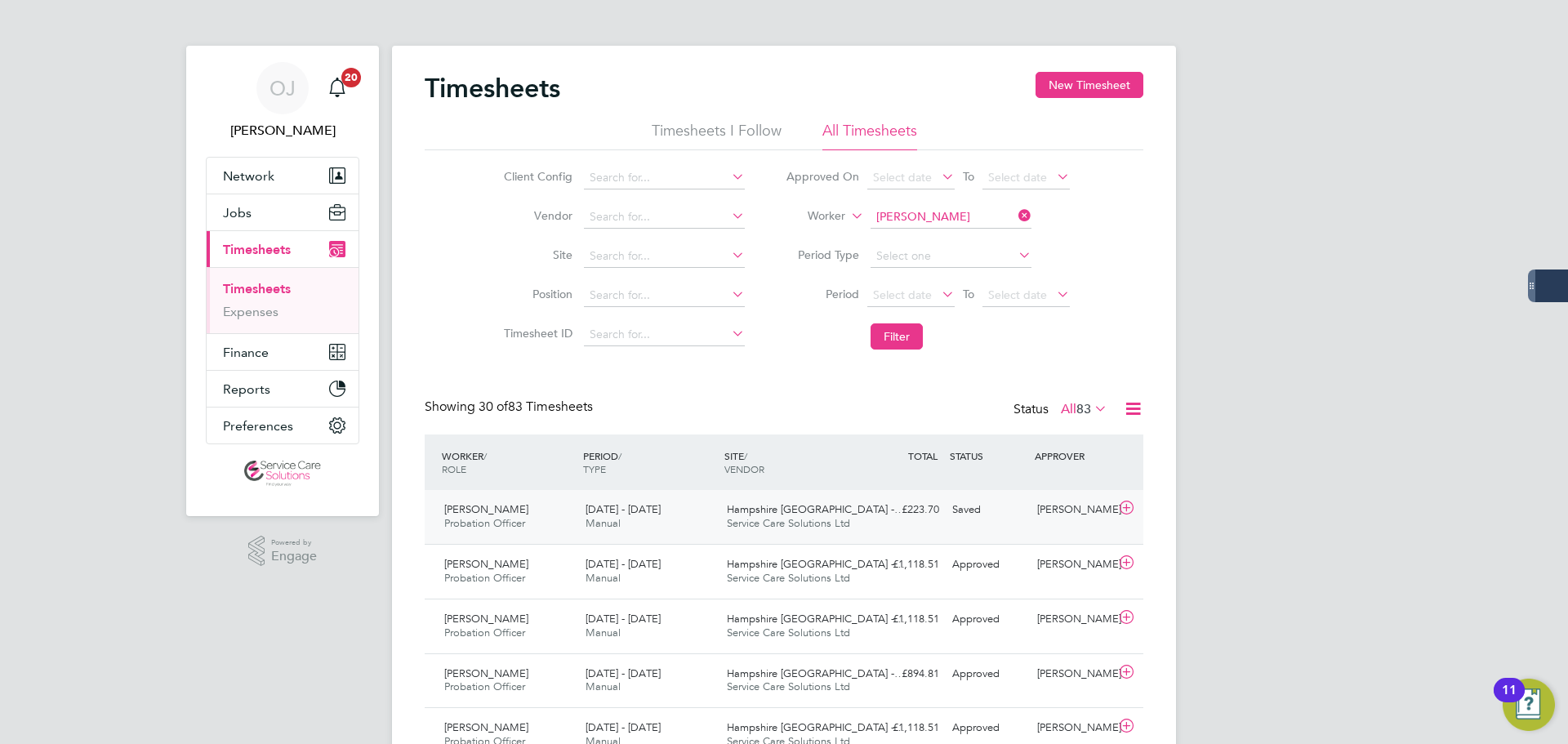
click at [838, 517] on span "Service Care Solutions Ltd" at bounding box center [788, 523] width 124 height 14
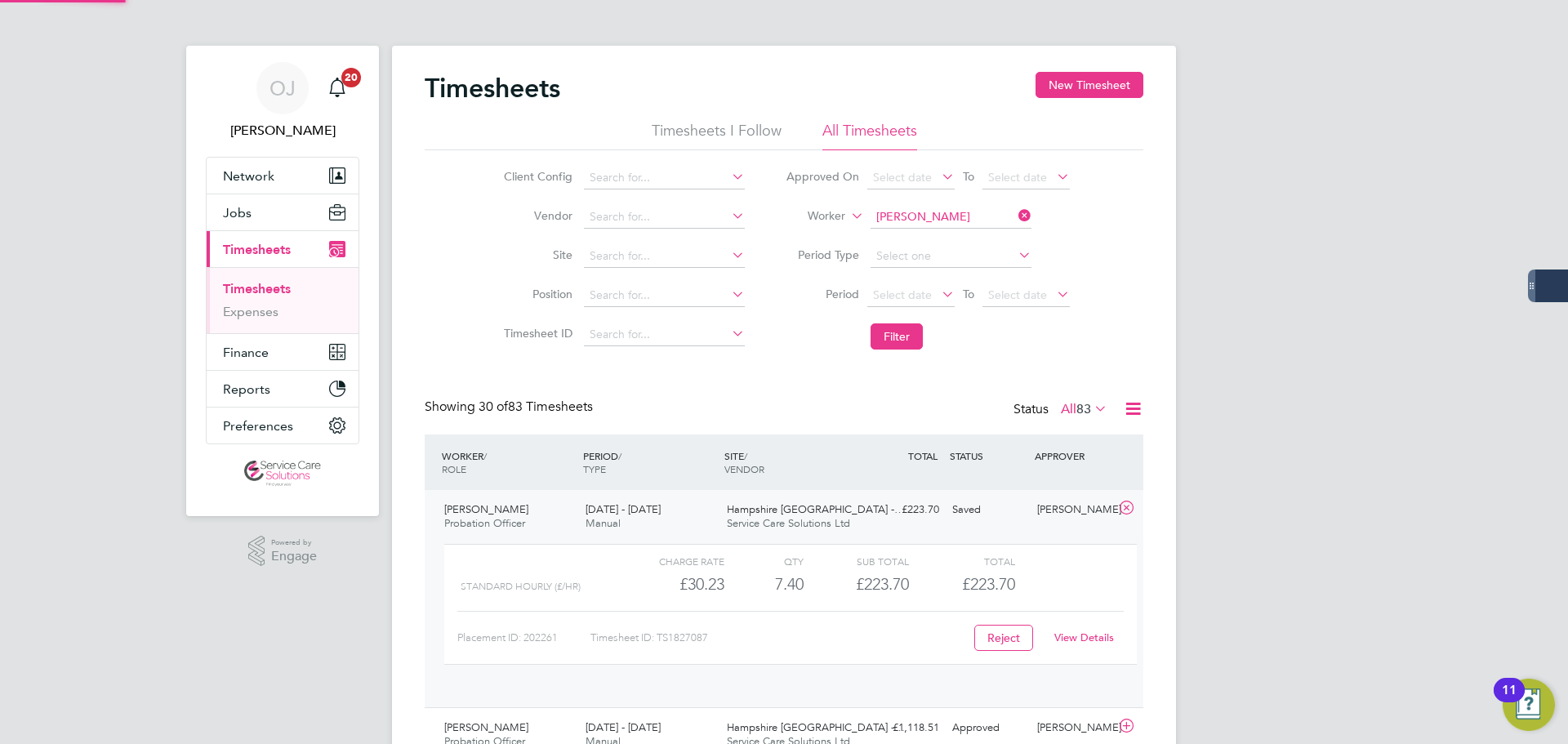
scroll to position [28, 159]
click at [872, 507] on div "£223.70 Saved" at bounding box center [903, 510] width 85 height 27
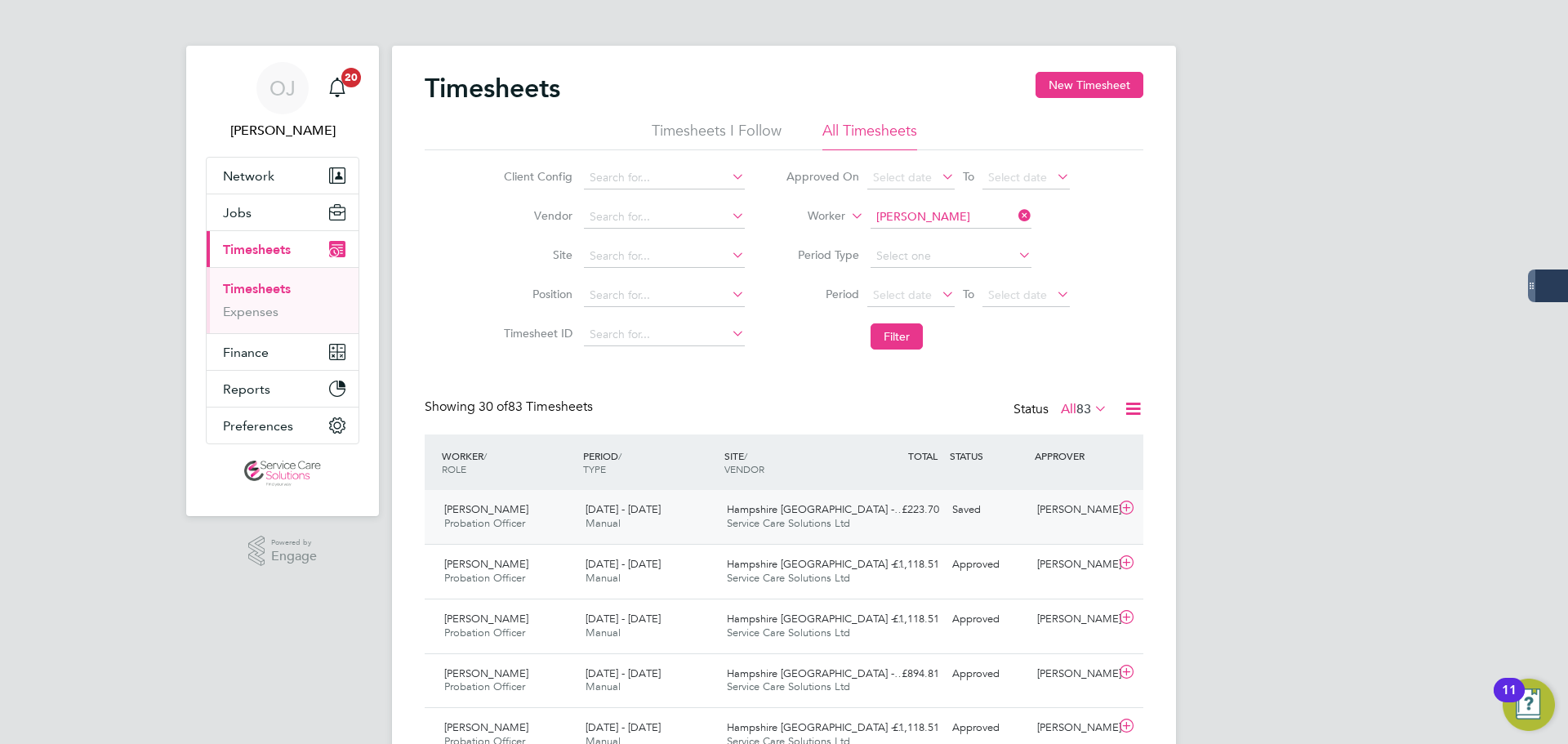
click at [1043, 524] on div "[PERSON_NAME]" at bounding box center [1073, 510] width 85 height 27
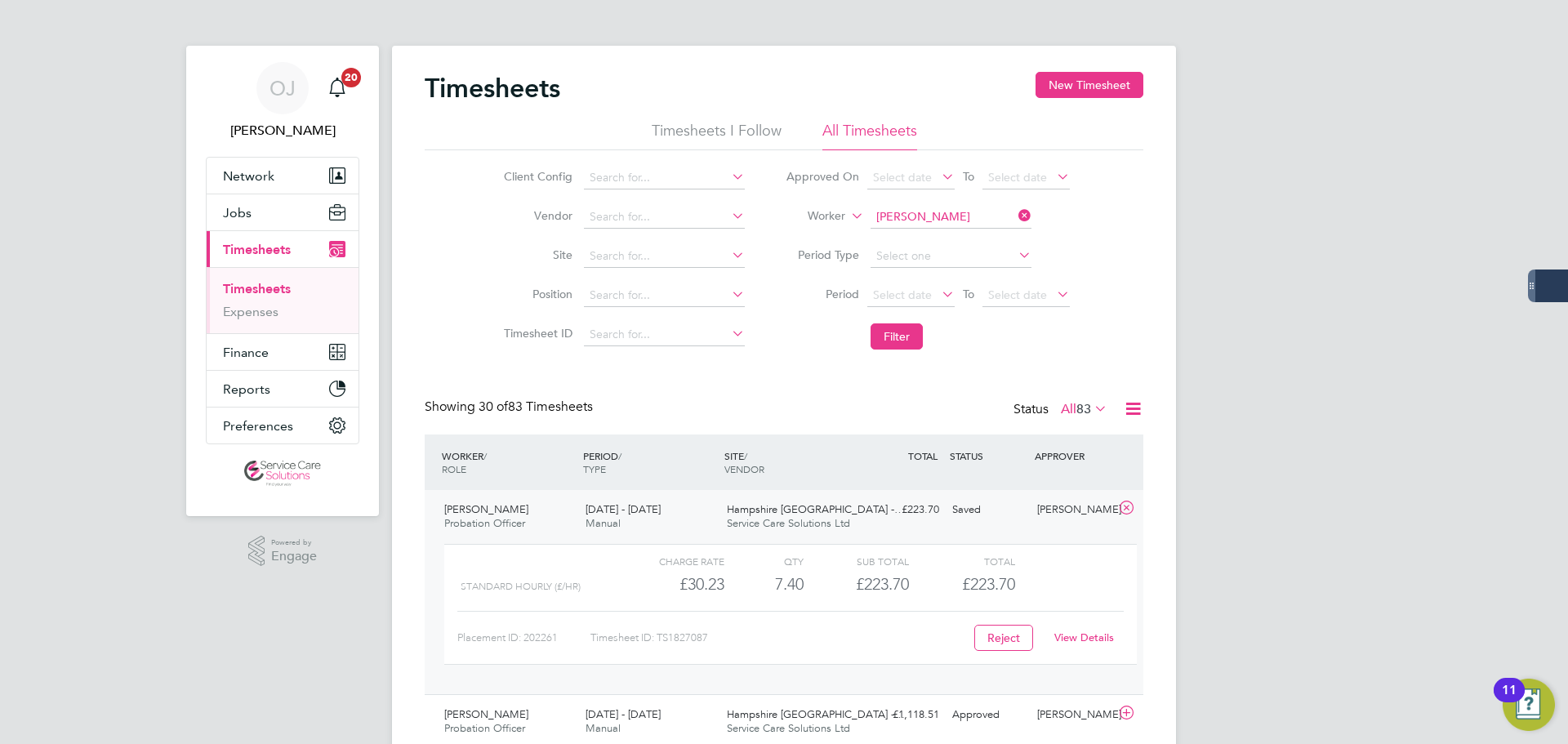
click at [1082, 637] on link "View Details" at bounding box center [1083, 638] width 60 height 14
click at [901, 342] on button "Filter" at bounding box center [897, 336] width 52 height 26
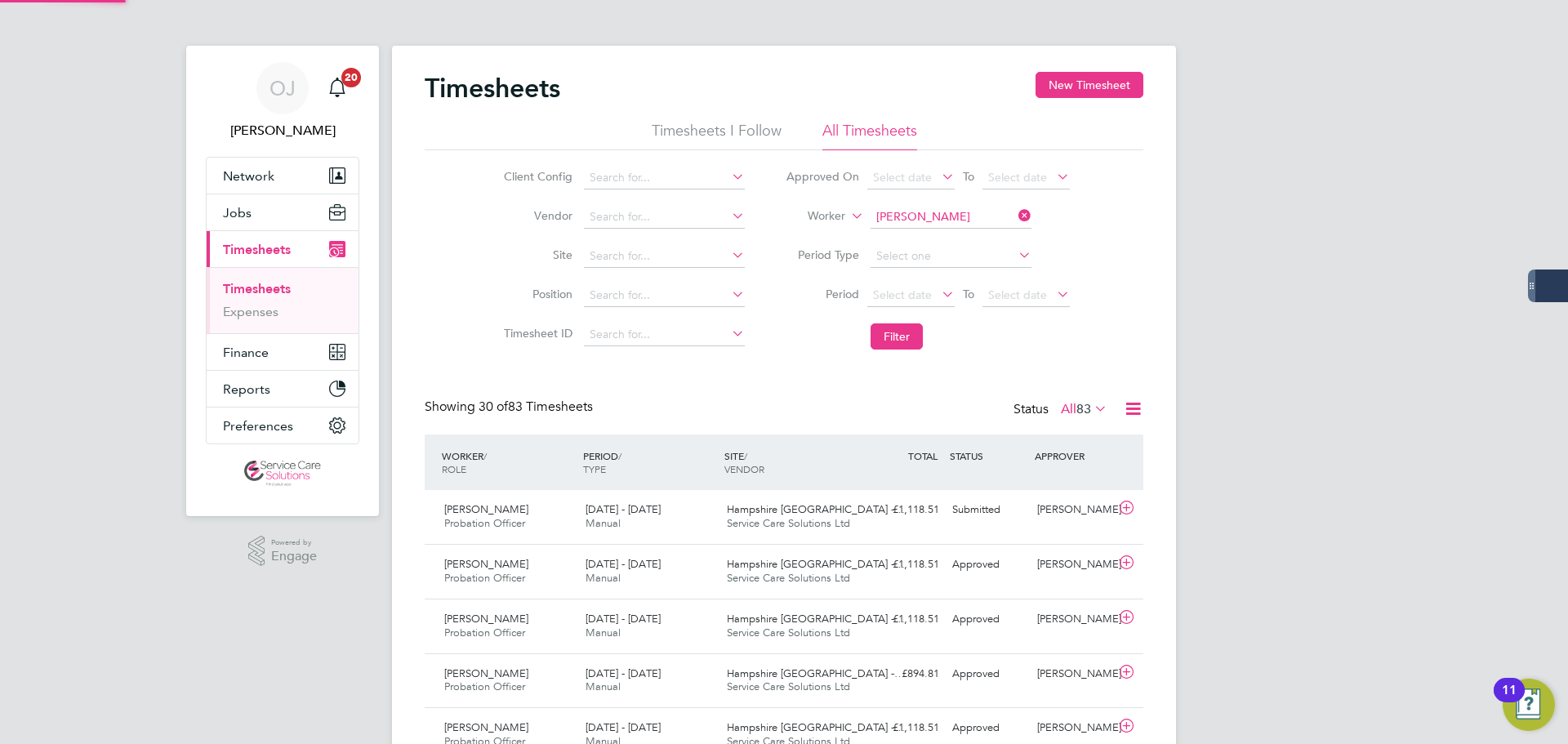
scroll to position [41, 142]
click at [891, 336] on button "Filter" at bounding box center [897, 336] width 52 height 26
click at [946, 219] on input at bounding box center [951, 217] width 161 height 22
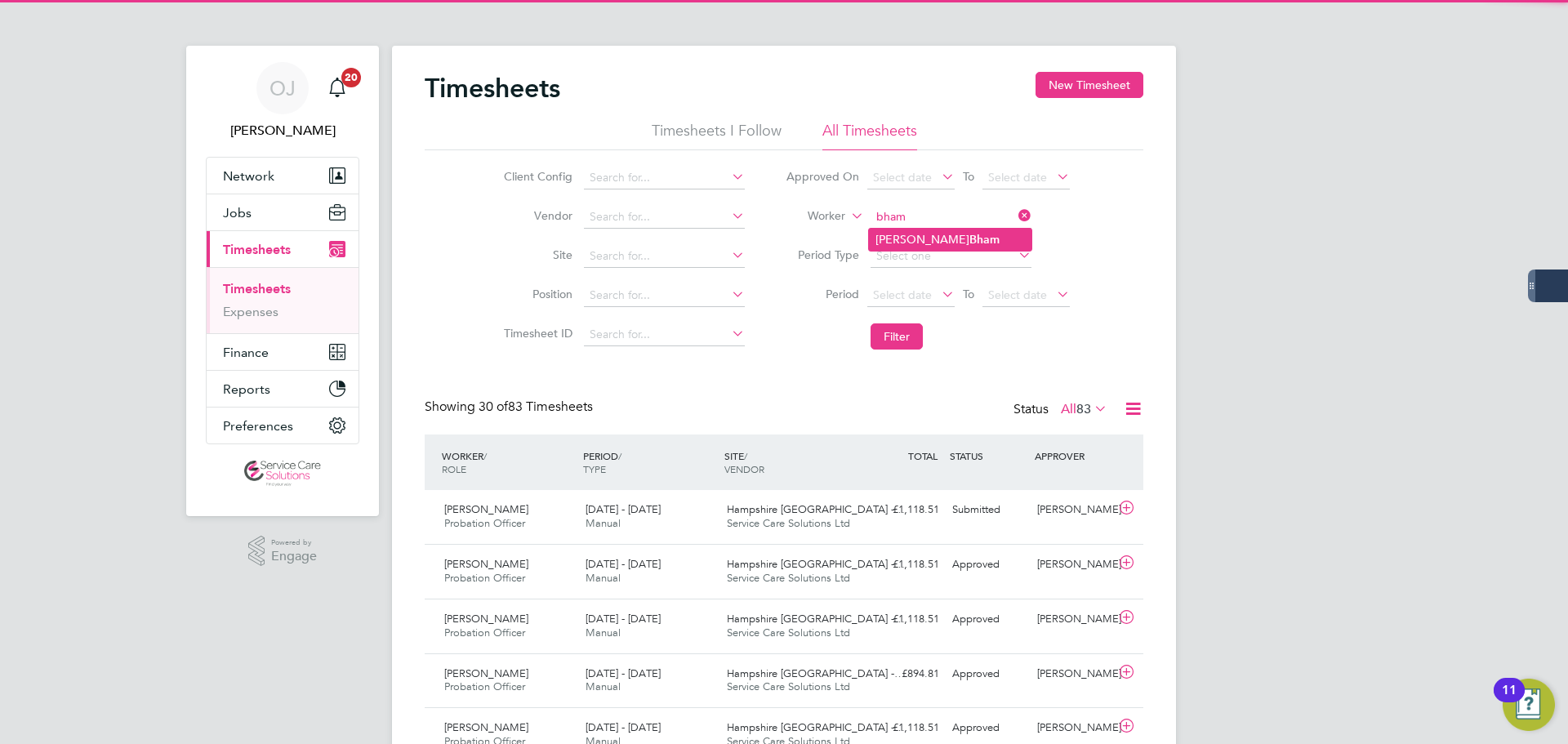
click at [969, 236] on b "Bham" at bounding box center [984, 239] width 30 height 14
type input "Mohammed Bham"
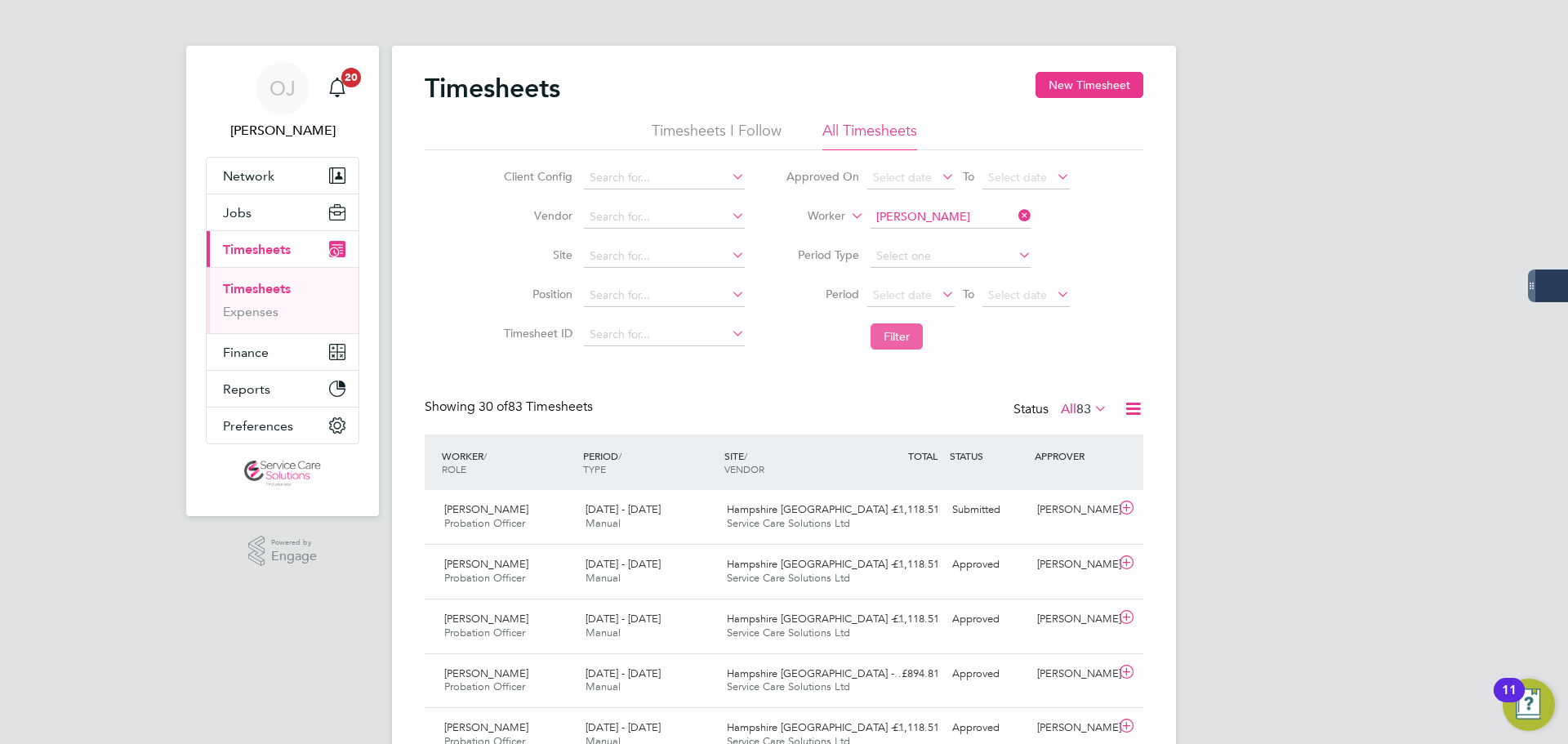
click at [905, 337] on button "Filter" at bounding box center [897, 336] width 52 height 26
click at [687, 511] on div "15 - 21 Sep 2025 Manual" at bounding box center [650, 517] width 142 height 41
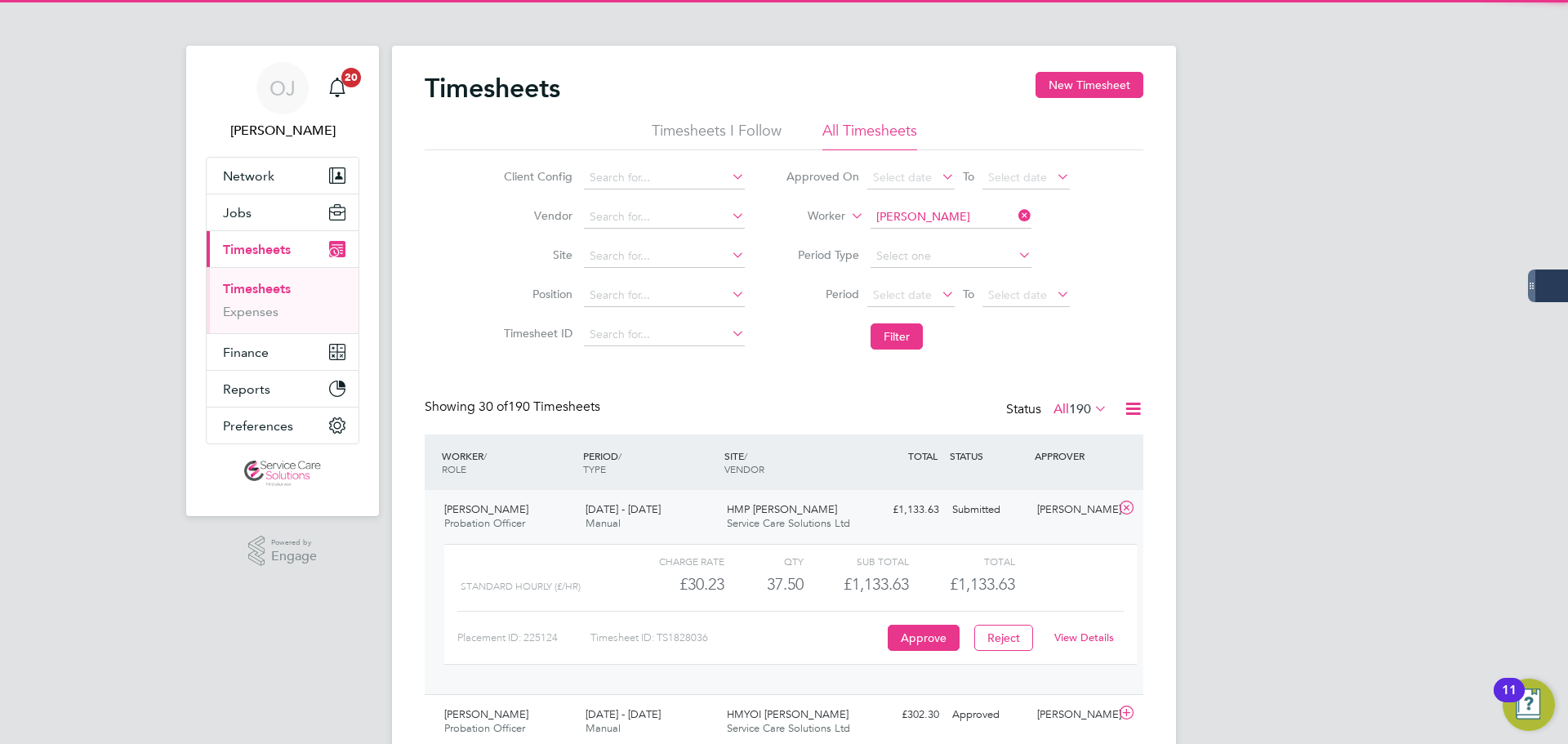
click at [1090, 644] on link "View Details" at bounding box center [1083, 638] width 60 height 14
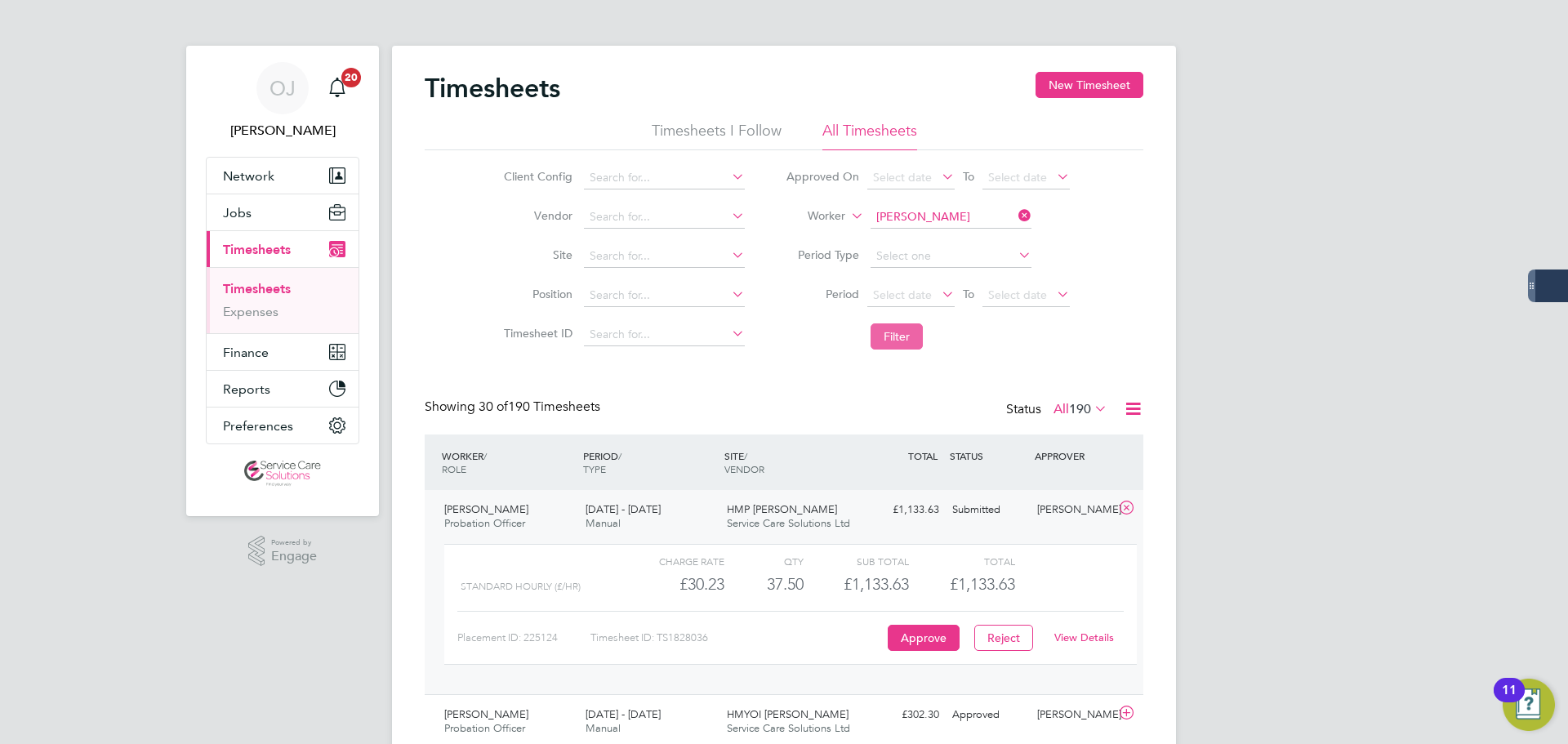
click at [912, 346] on button "Filter" at bounding box center [897, 336] width 52 height 26
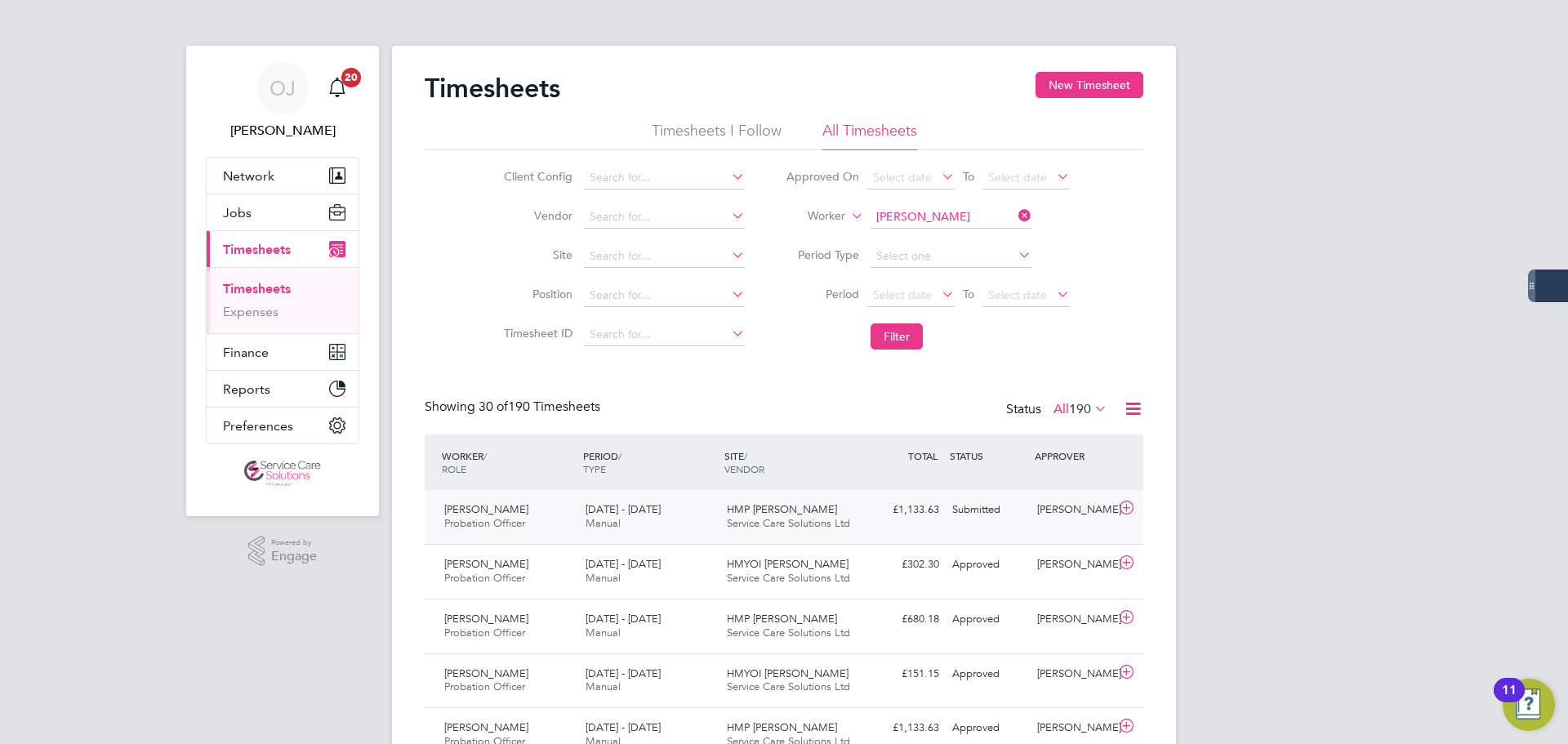
click at [892, 511] on div "£1,133.63 Submitted" at bounding box center [903, 510] width 85 height 27
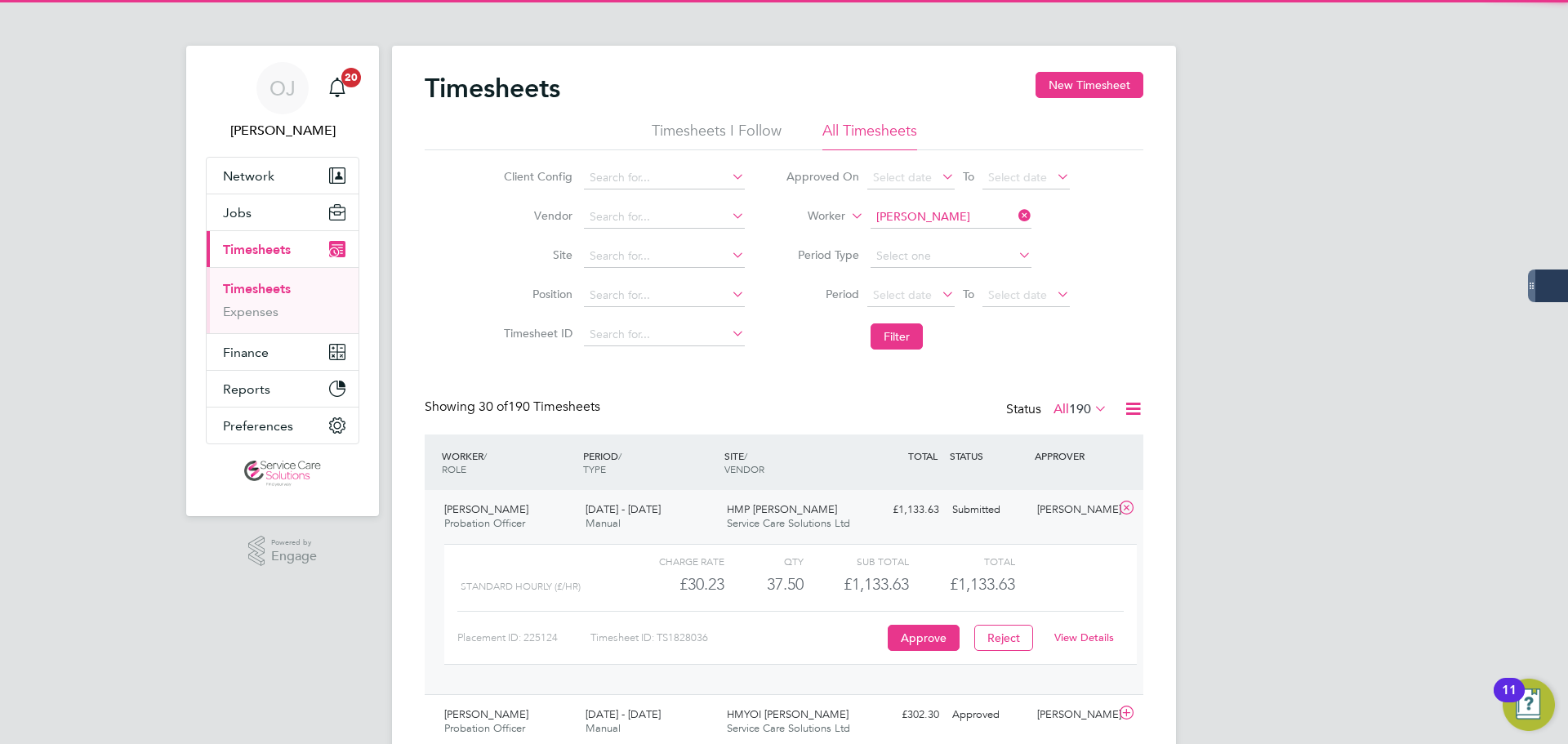
click at [873, 516] on div "£1,133.63 Submitted" at bounding box center [903, 510] width 85 height 27
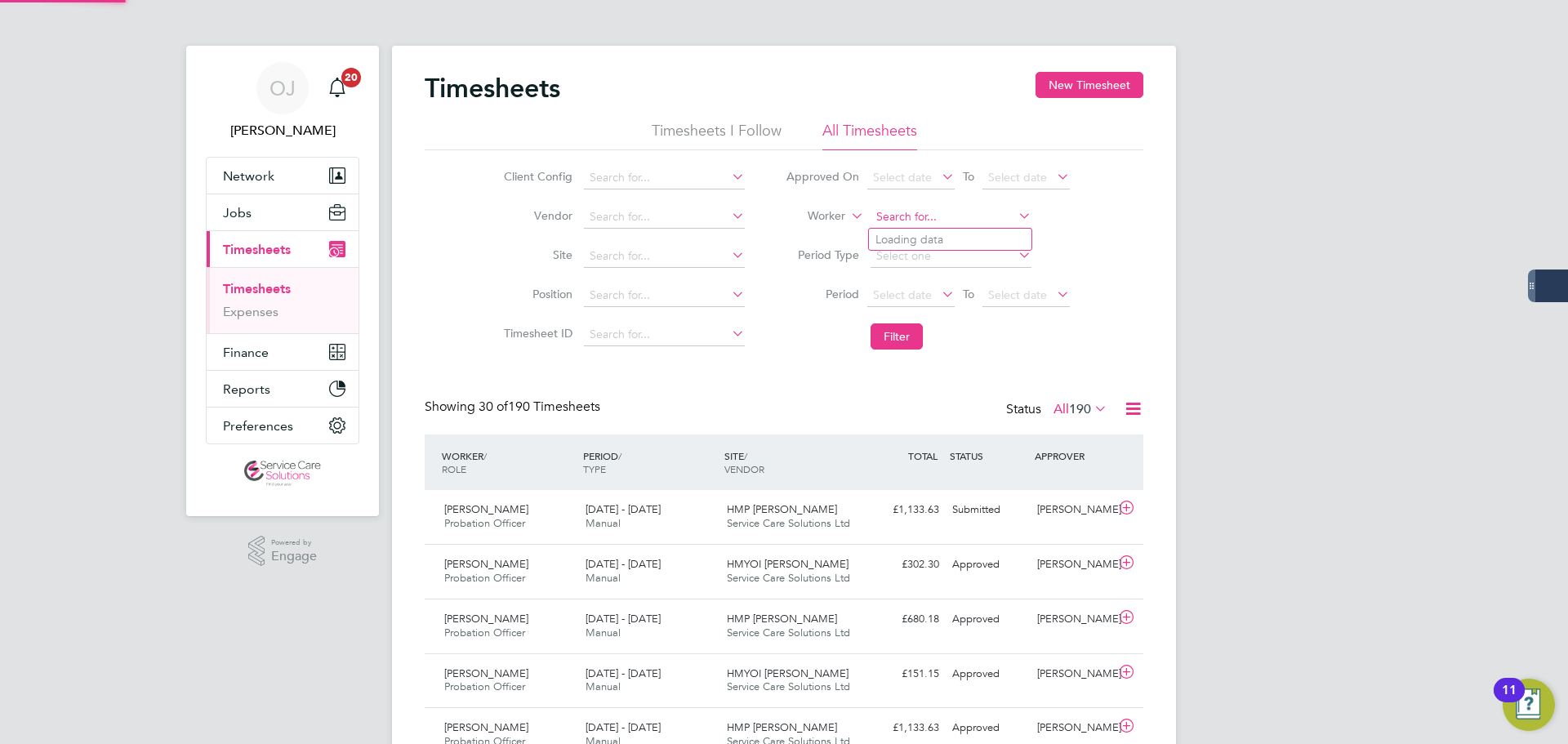
click at [951, 213] on input at bounding box center [951, 217] width 161 height 22
click at [927, 243] on li "Laver ne Stewart-Fraser" at bounding box center [950, 240] width 162 height 22
type input "Laverne Stewart-Fraser"
click at [905, 345] on button "Filter" at bounding box center [897, 336] width 52 height 26
click at [949, 226] on input at bounding box center [951, 217] width 161 height 22
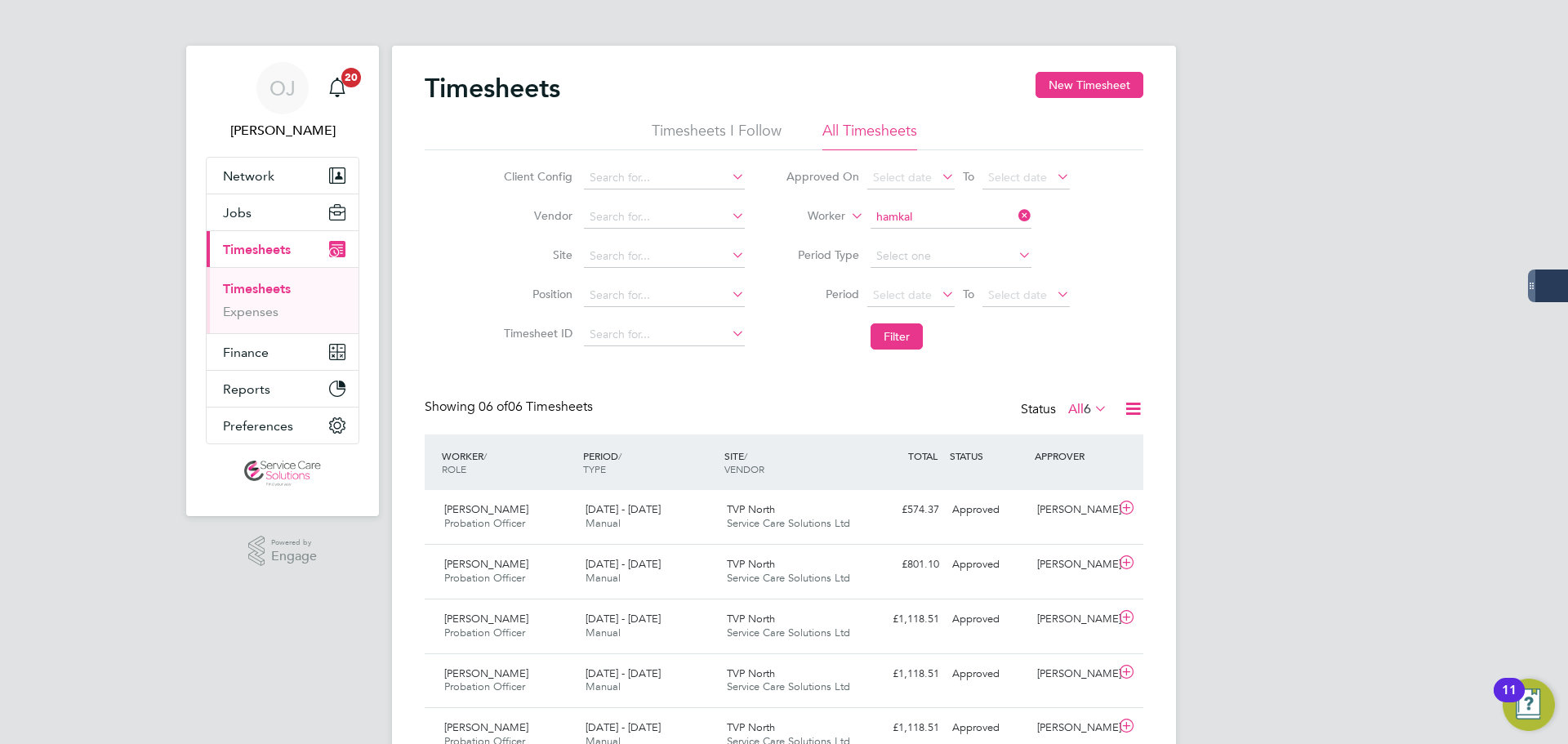
click at [985, 241] on li "Michelle Hamkal o" at bounding box center [950, 240] width 162 height 22
type input "Michelle Hamkalo"
click at [883, 340] on button "Filter" at bounding box center [897, 336] width 52 height 26
click at [701, 512] on div "15 - 21 Sep 2025 Manual" at bounding box center [650, 517] width 142 height 41
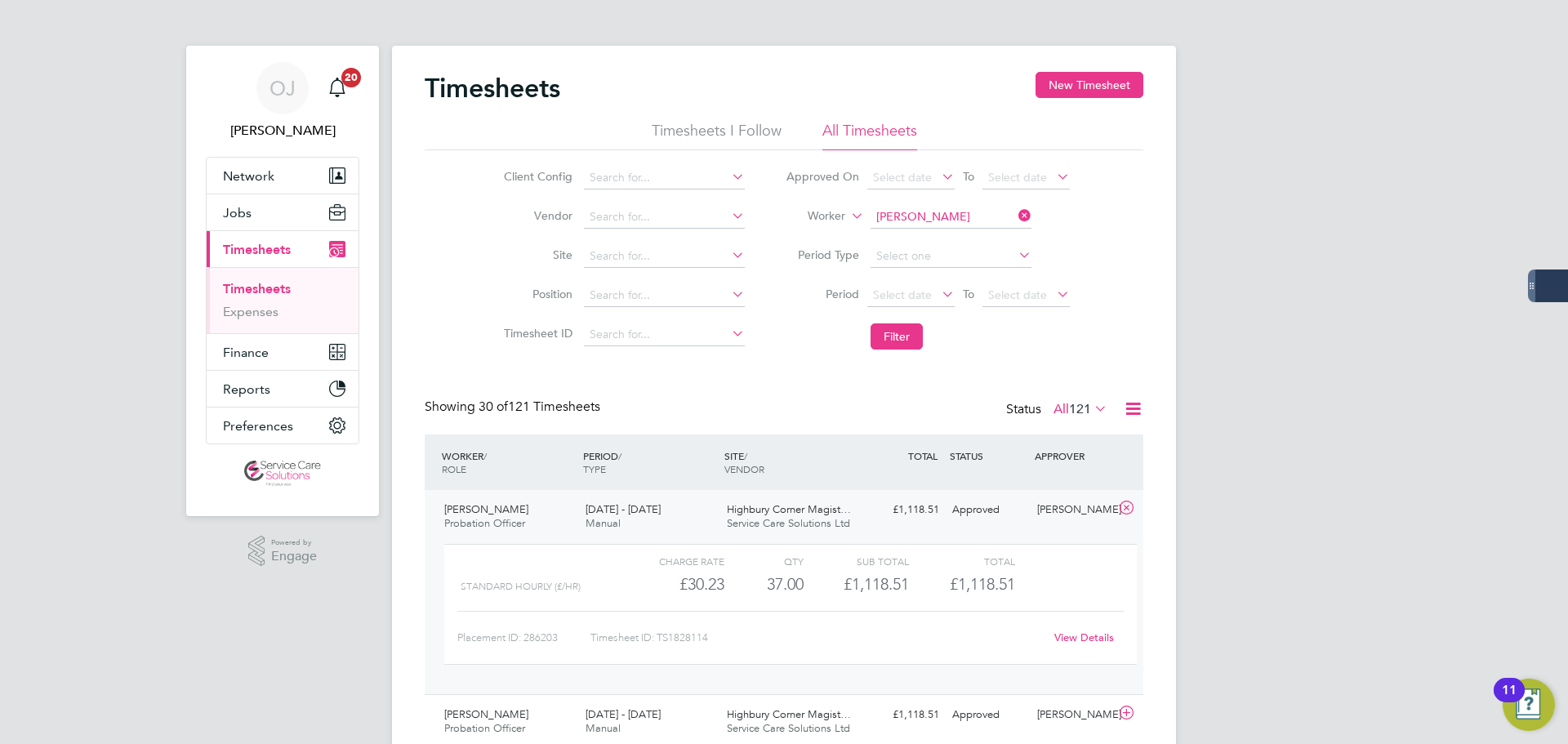
click at [1079, 634] on link "View Details" at bounding box center [1083, 638] width 60 height 14
click at [986, 216] on input "Michelle Hamkalo" at bounding box center [951, 217] width 161 height 22
drag, startPoint x: 955, startPoint y: 212, endPoint x: 870, endPoint y: 213, distance: 85.0
click at [871, 213] on input "barder" at bounding box center [951, 217] width 161 height 22
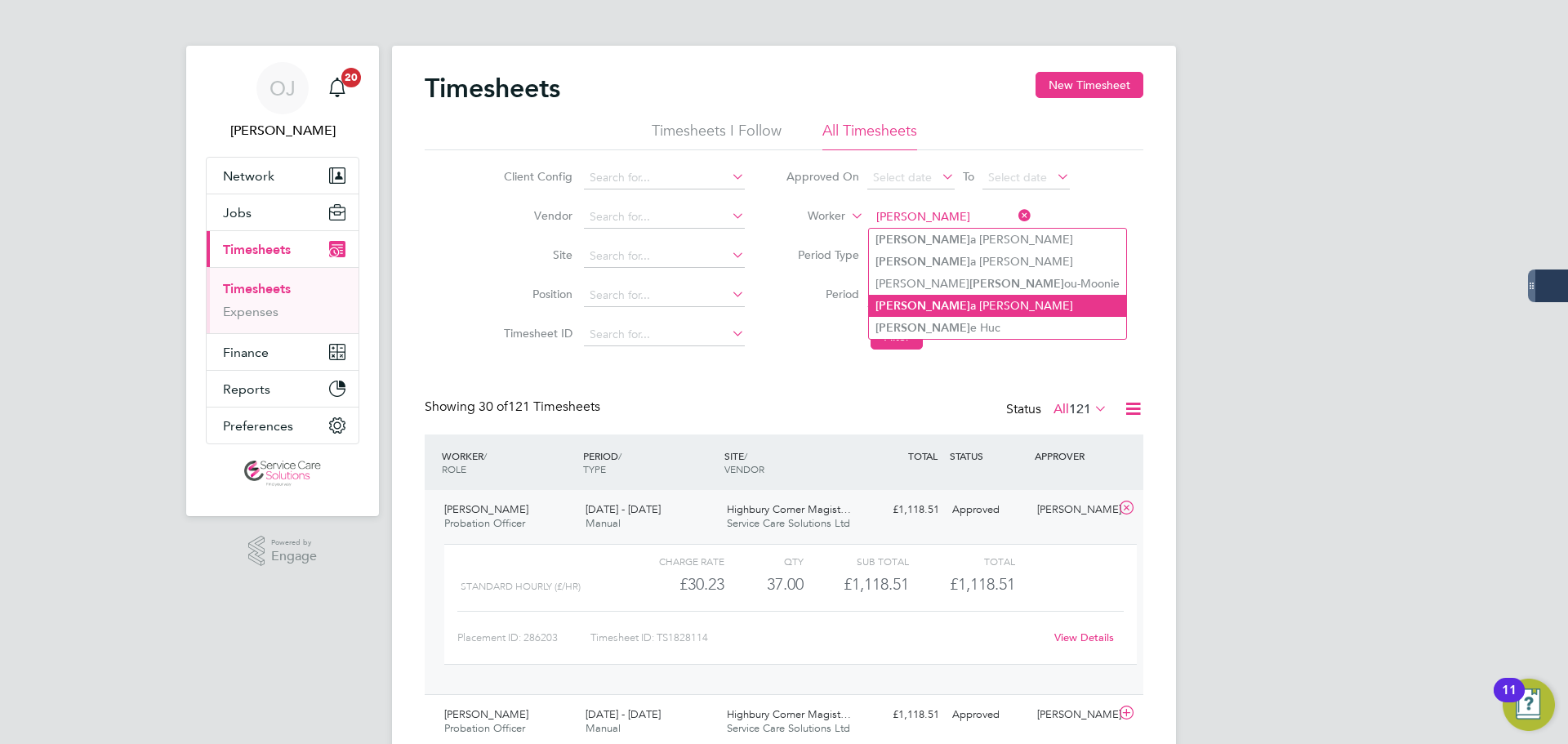
click at [955, 306] on li "Alexandr a Blake" at bounding box center [998, 306] width 257 height 22
type input "Alexandra Blake"
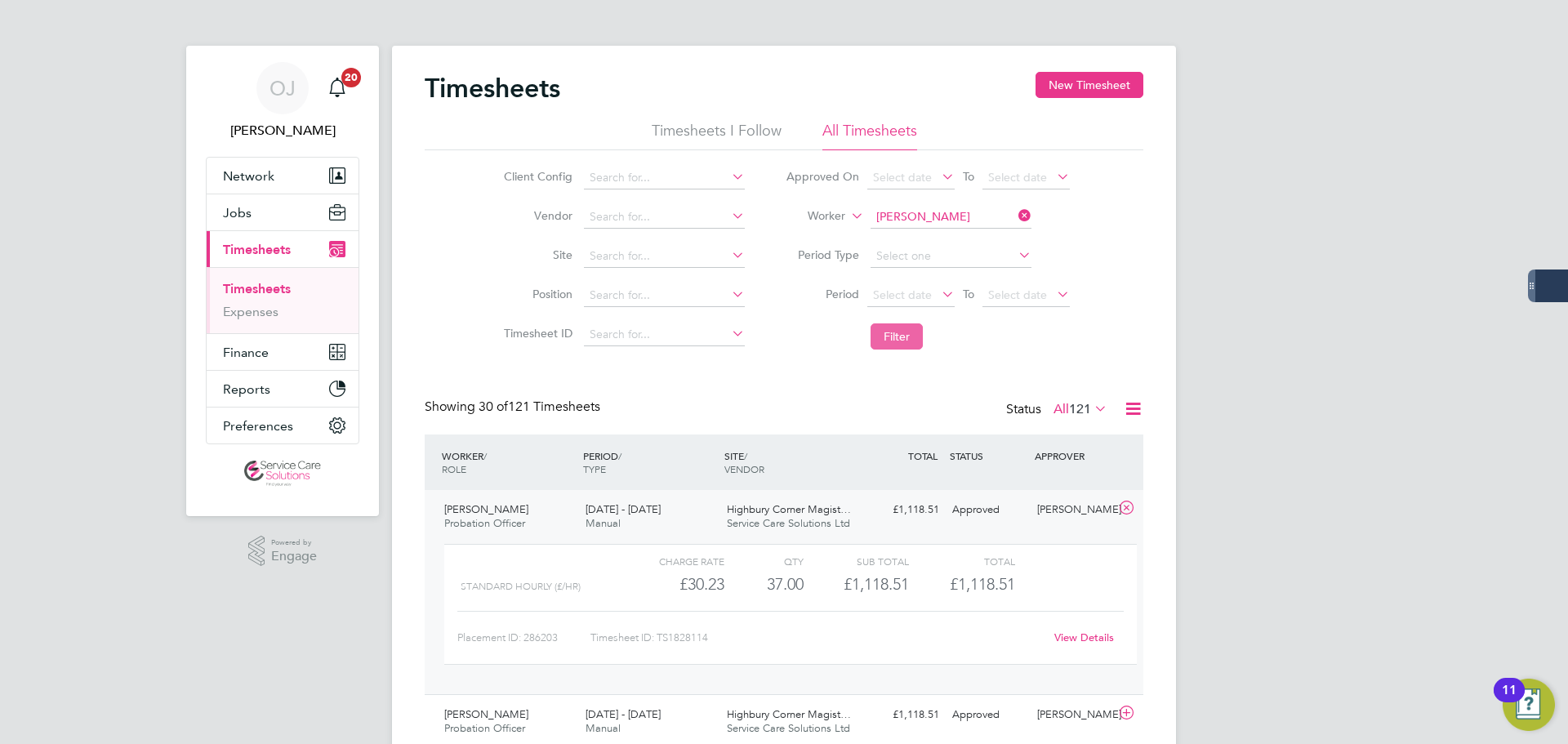
click at [912, 333] on button "Filter" at bounding box center [897, 336] width 52 height 26
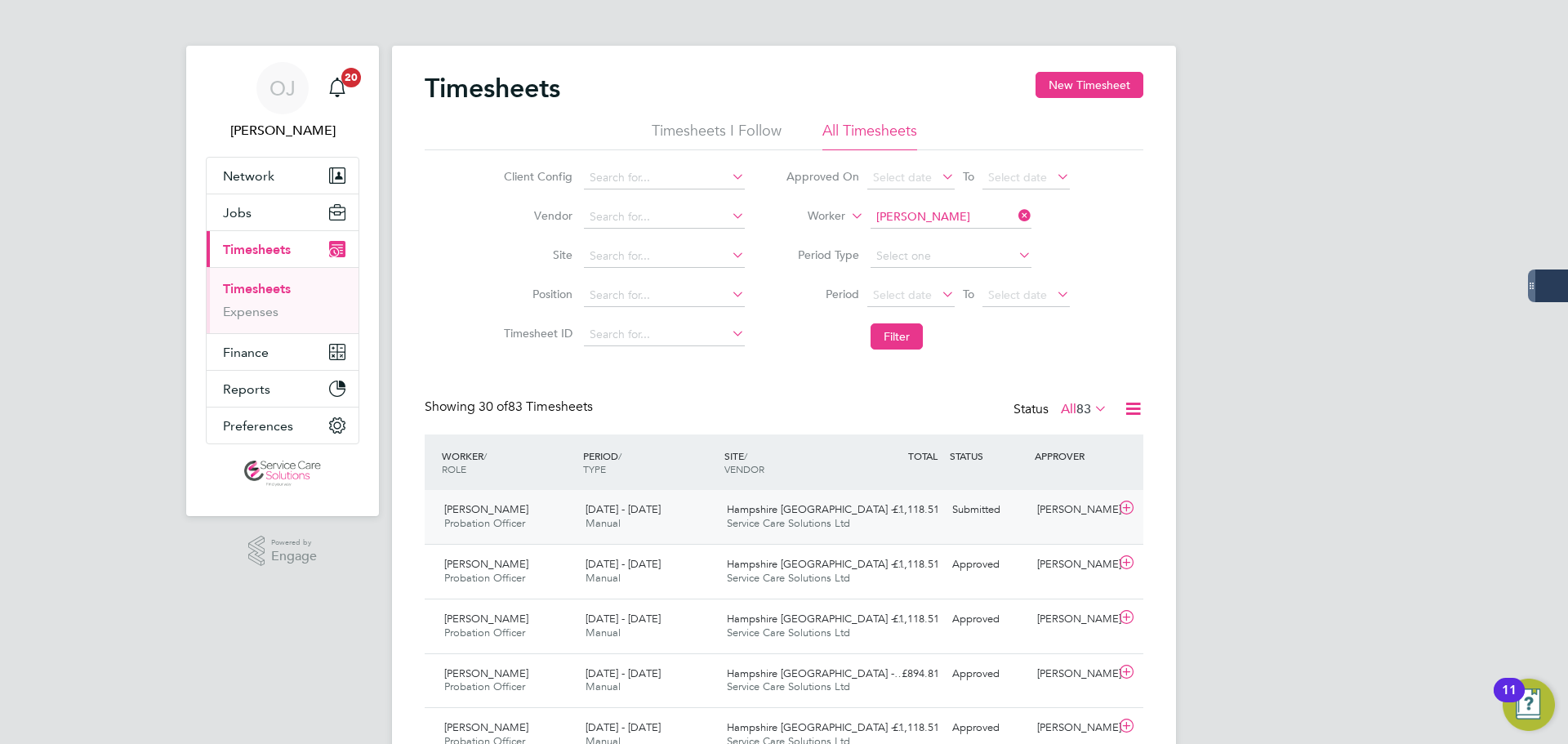
click at [1001, 507] on div "Submitted" at bounding box center [988, 510] width 85 height 27
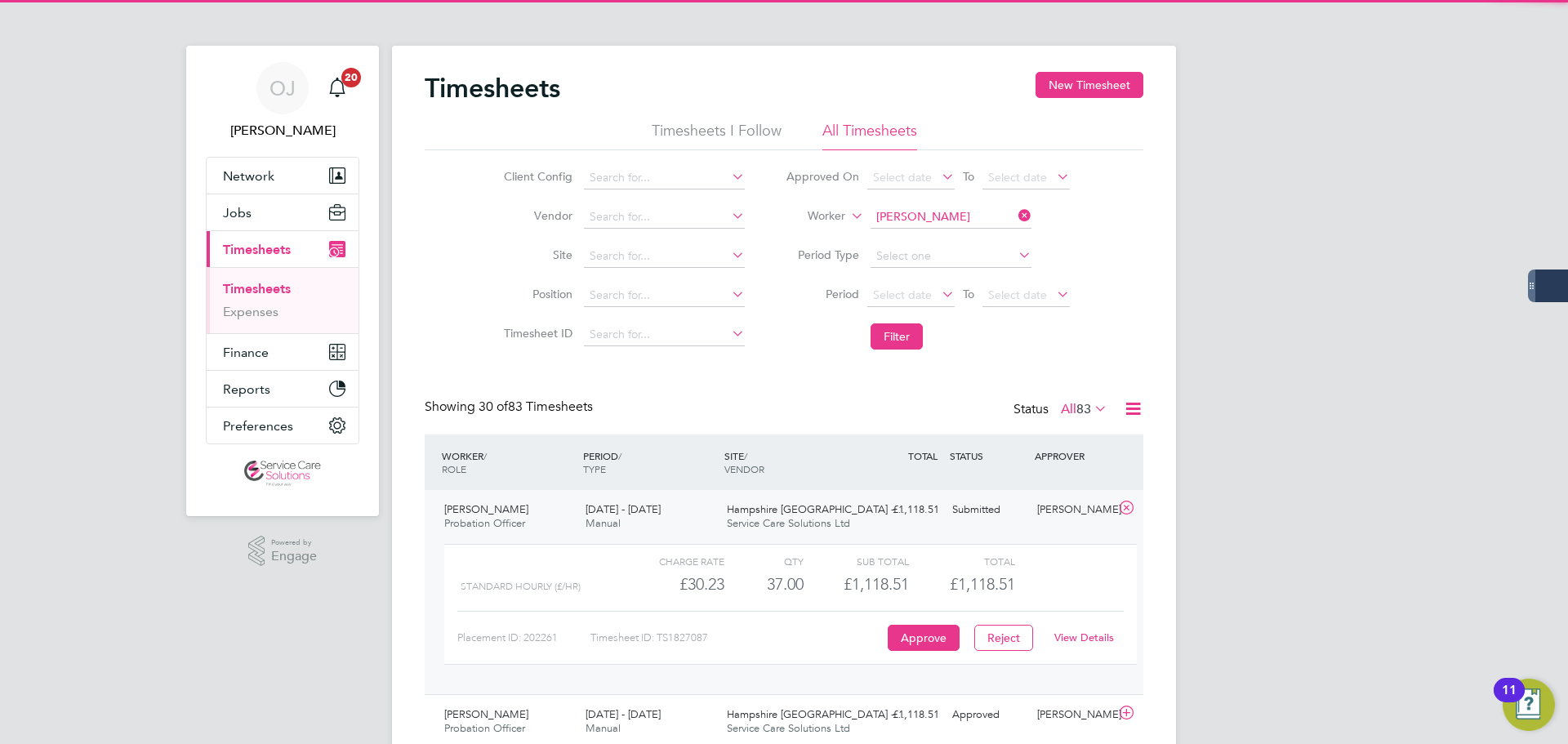
click at [1088, 638] on link "View Details" at bounding box center [1083, 638] width 60 height 14
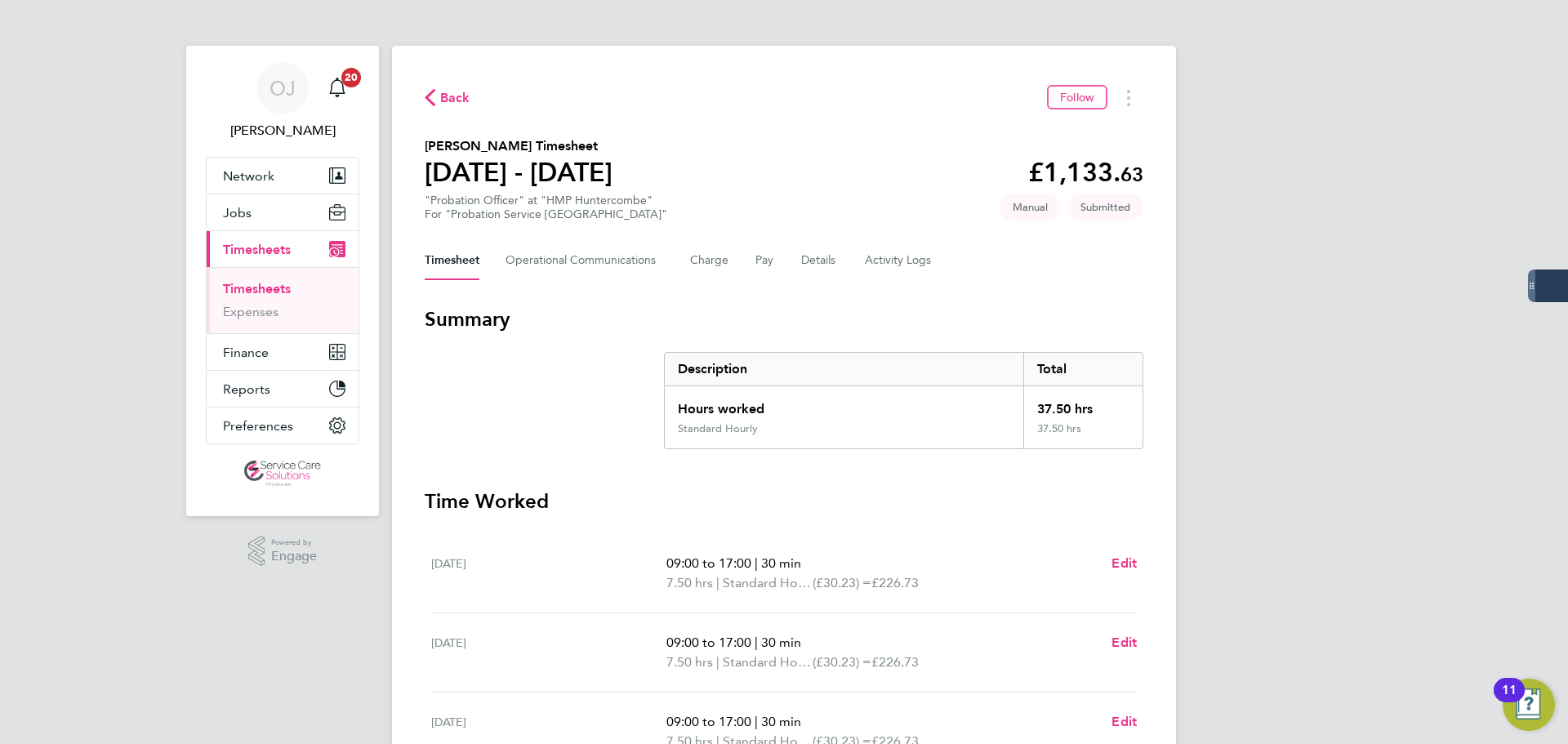
click at [597, 280] on div "Back Follow [PERSON_NAME] Timesheet [DATE] - [DATE] £1,133. 63 "Probation Offic…" at bounding box center [784, 607] width 784 height 1122
click at [605, 263] on Communications-tab "Operational Communications" at bounding box center [584, 260] width 158 height 39
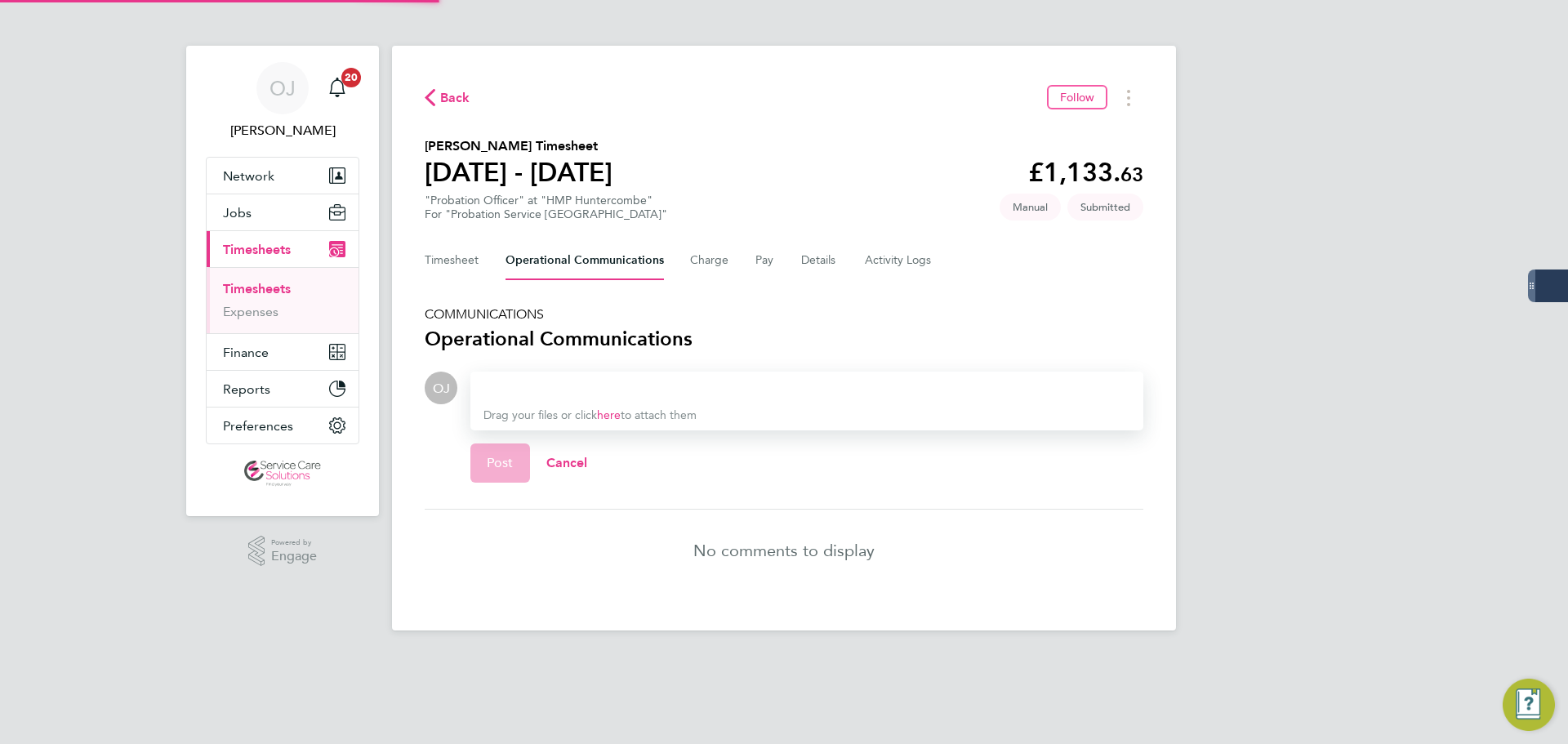
click at [522, 378] on div at bounding box center [807, 388] width 647 height 20
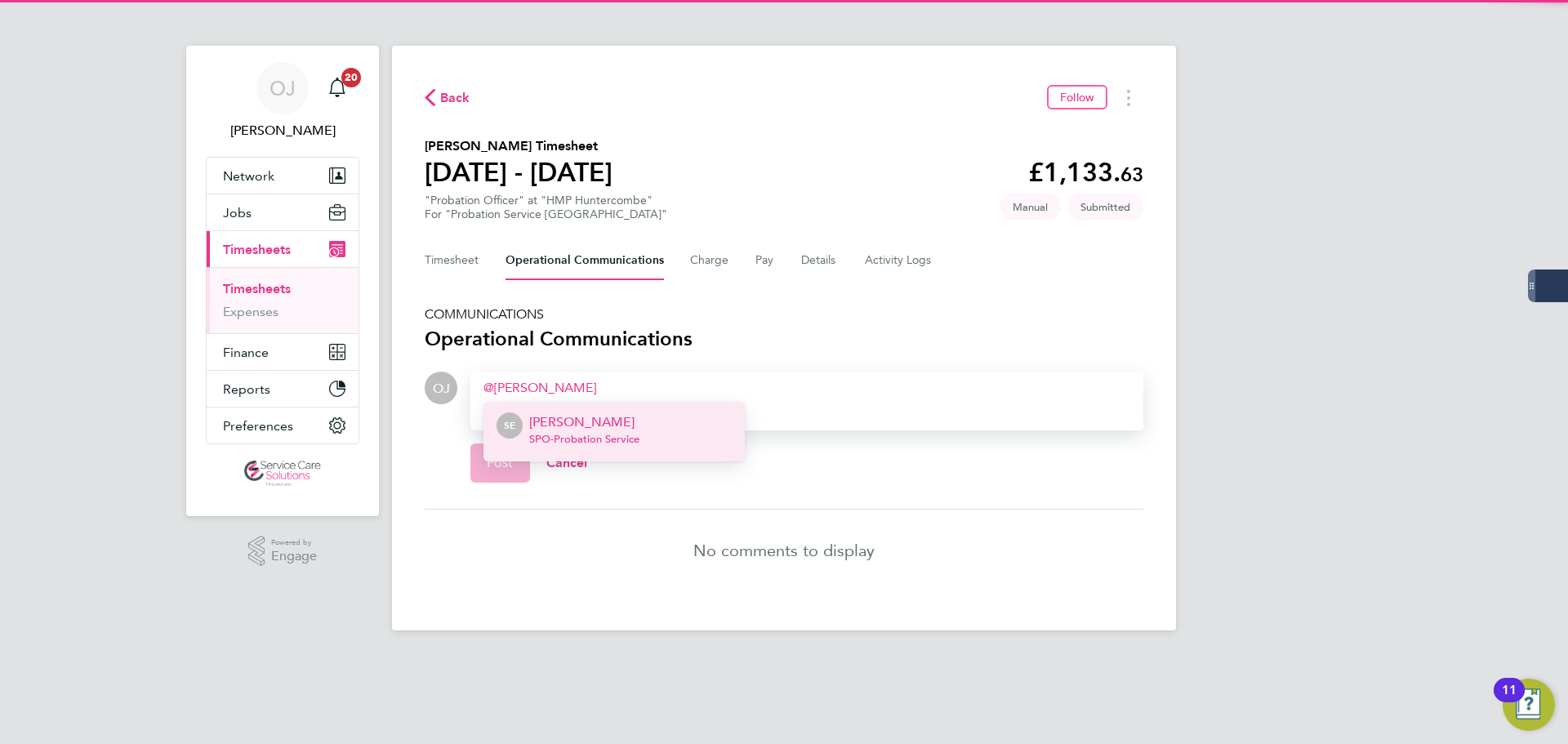
click at [564, 417] on p "Sarah Evans" at bounding box center [585, 422] width 111 height 20
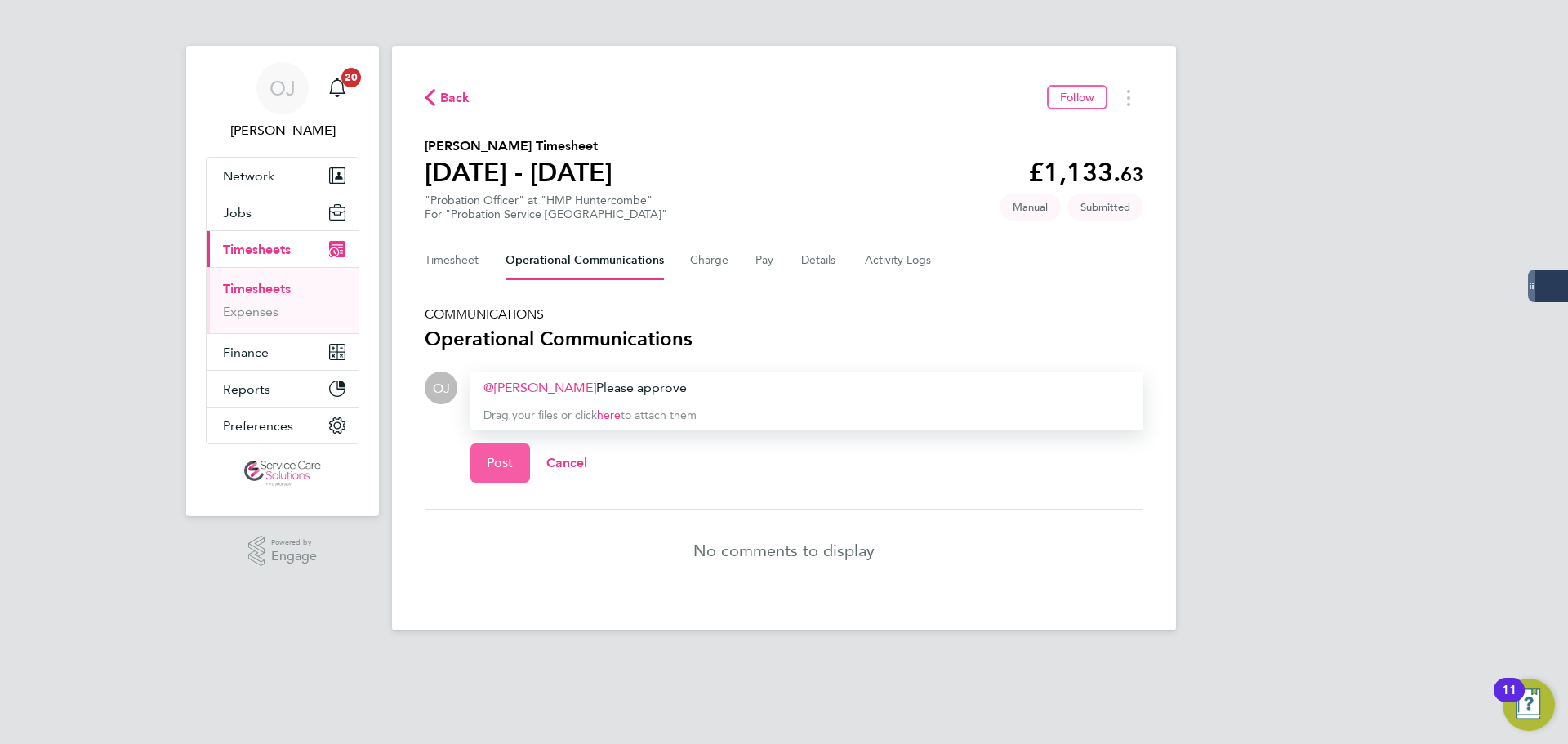
click at [502, 466] on span "Post" at bounding box center [499, 463] width 27 height 16
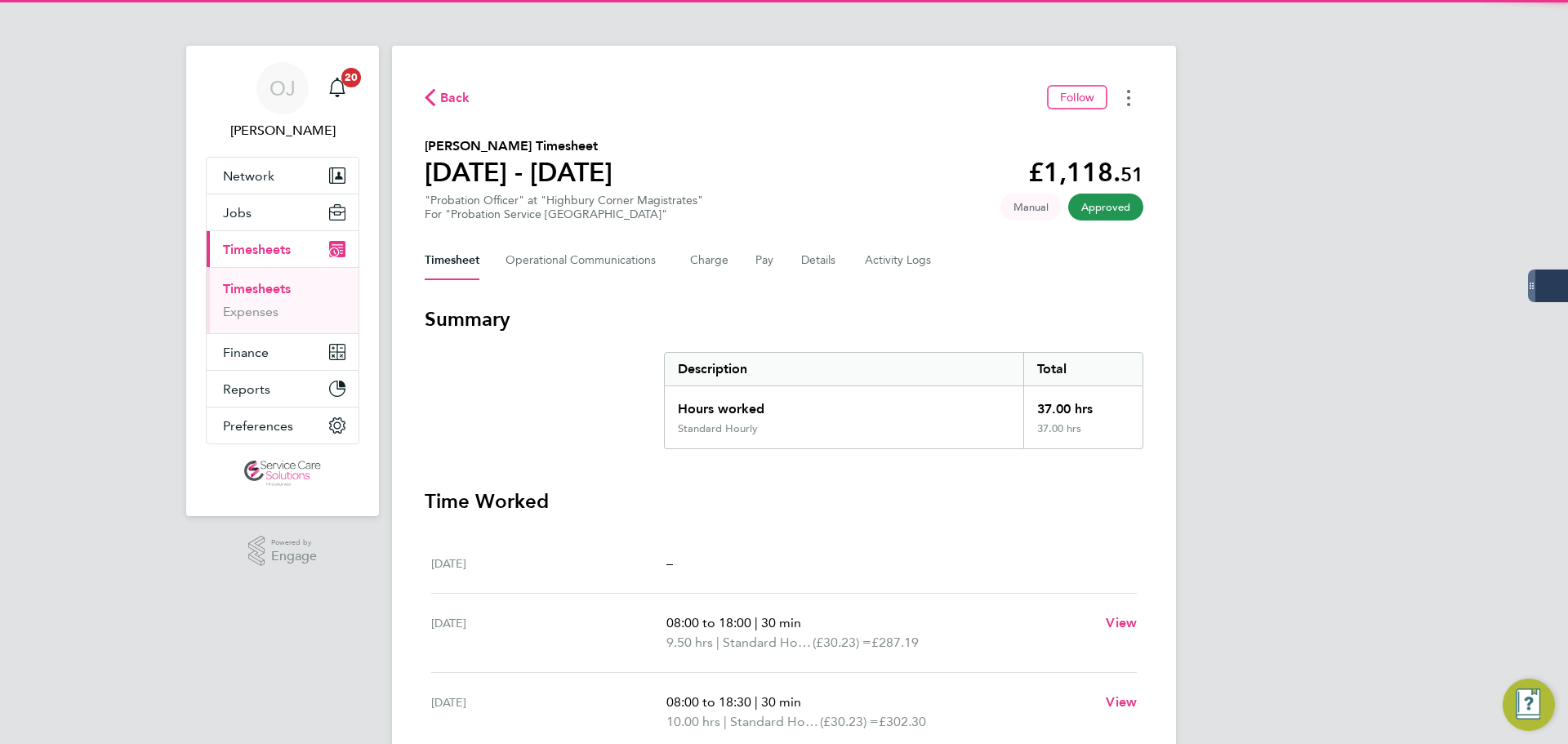
click at [1126, 92] on button "Timesheets Menu" at bounding box center [1128, 97] width 29 height 25
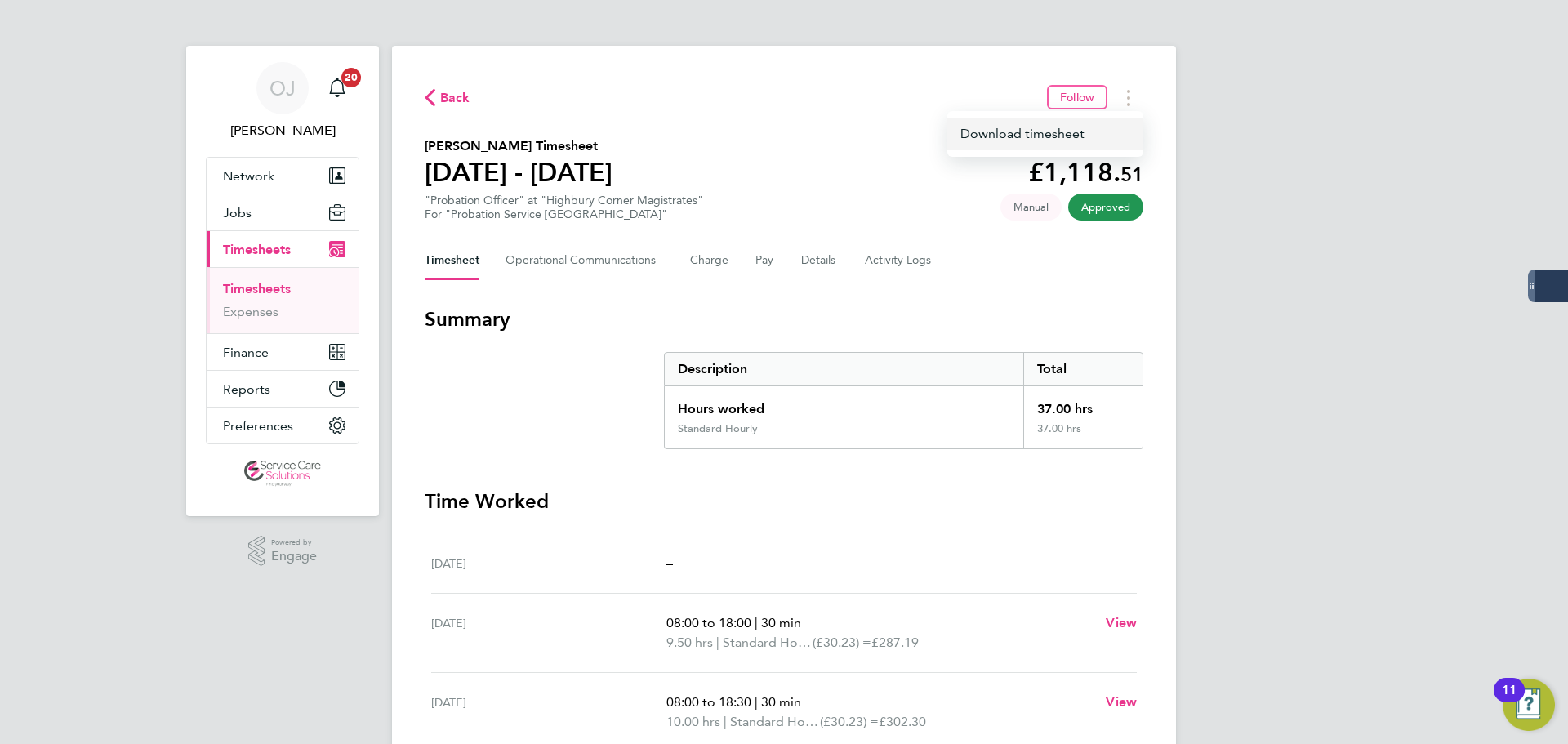
click at [1034, 133] on link "Download timesheet" at bounding box center [1045, 134] width 196 height 33
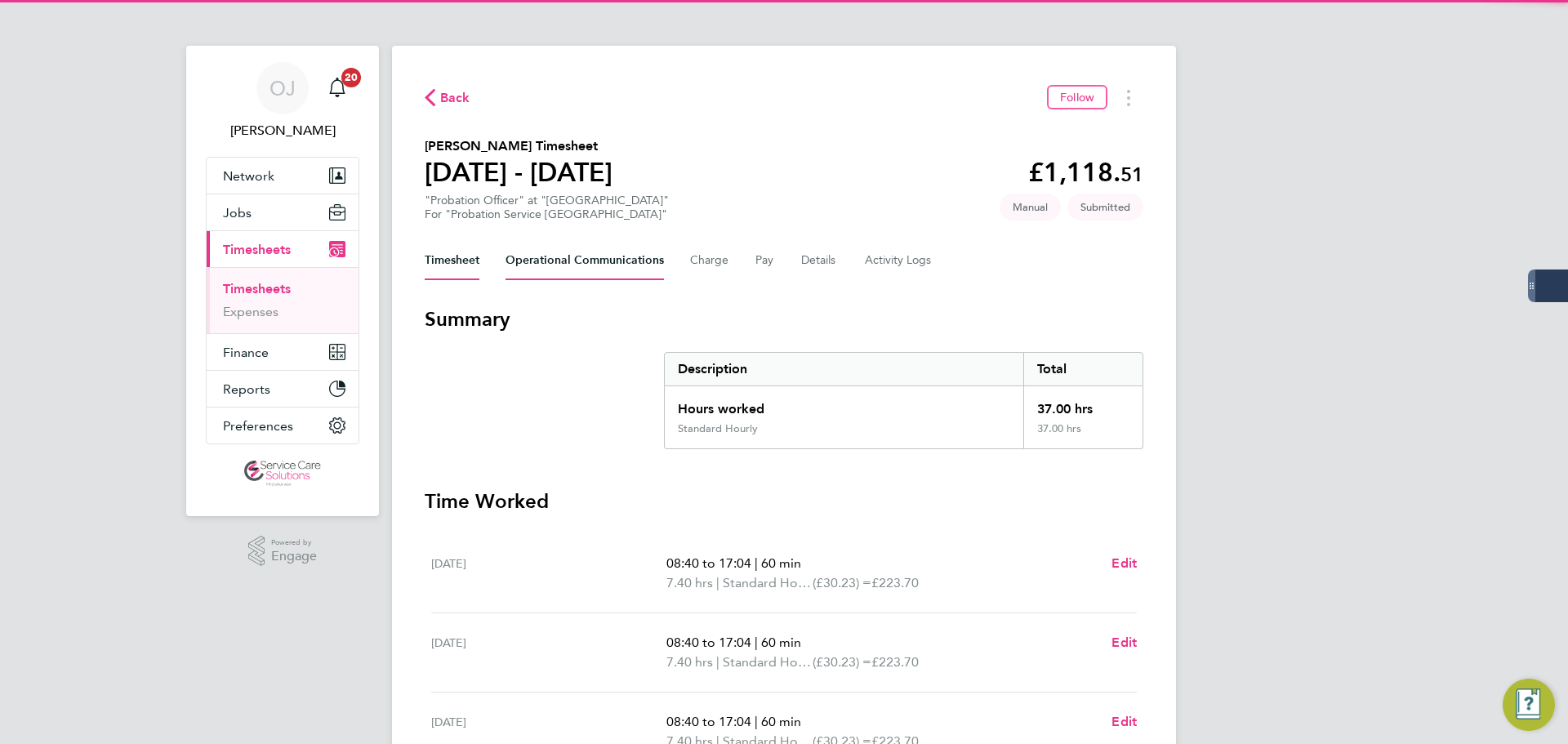
click at [557, 271] on Communications-tab "Operational Communications" at bounding box center [584, 260] width 158 height 39
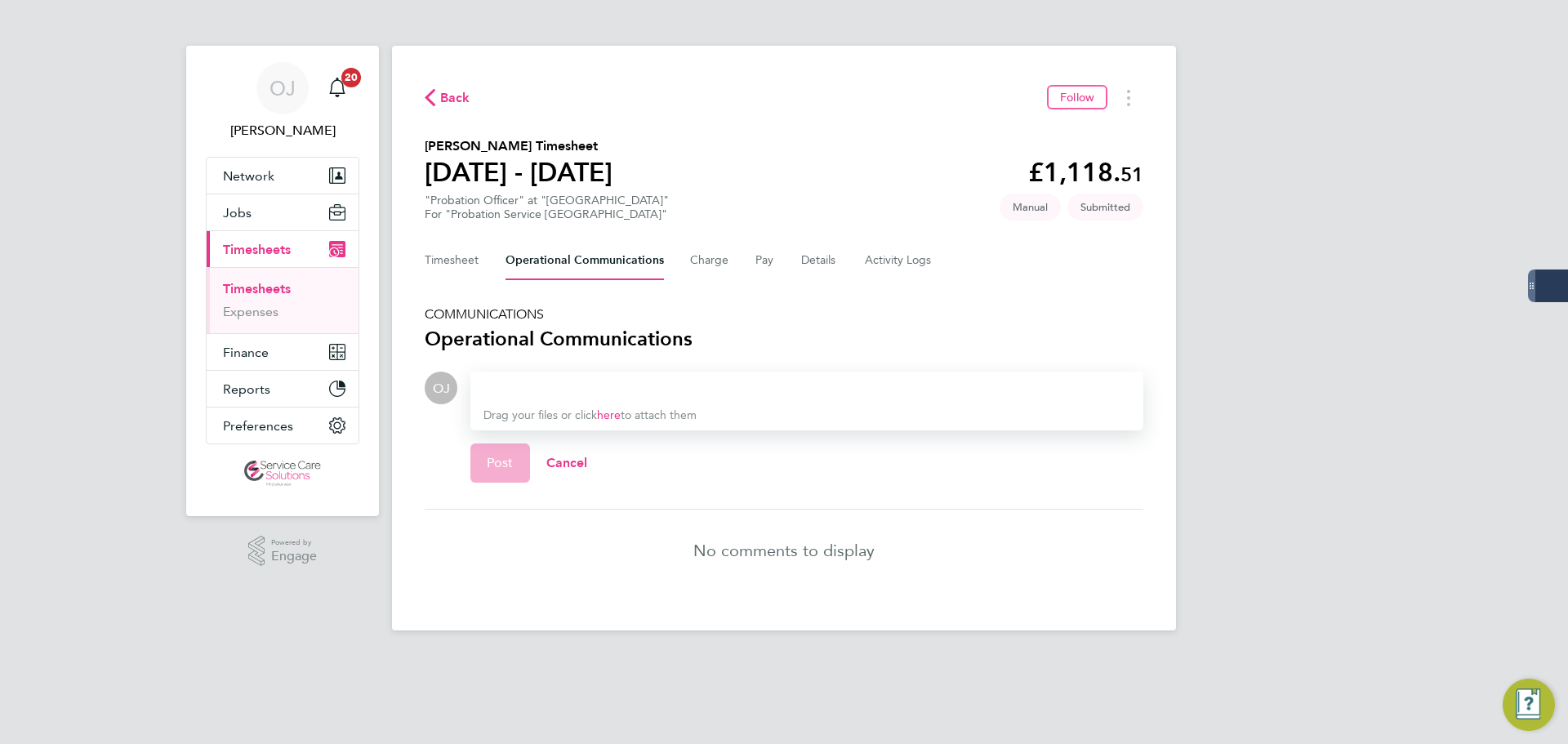
click at [498, 386] on div at bounding box center [807, 388] width 647 height 20
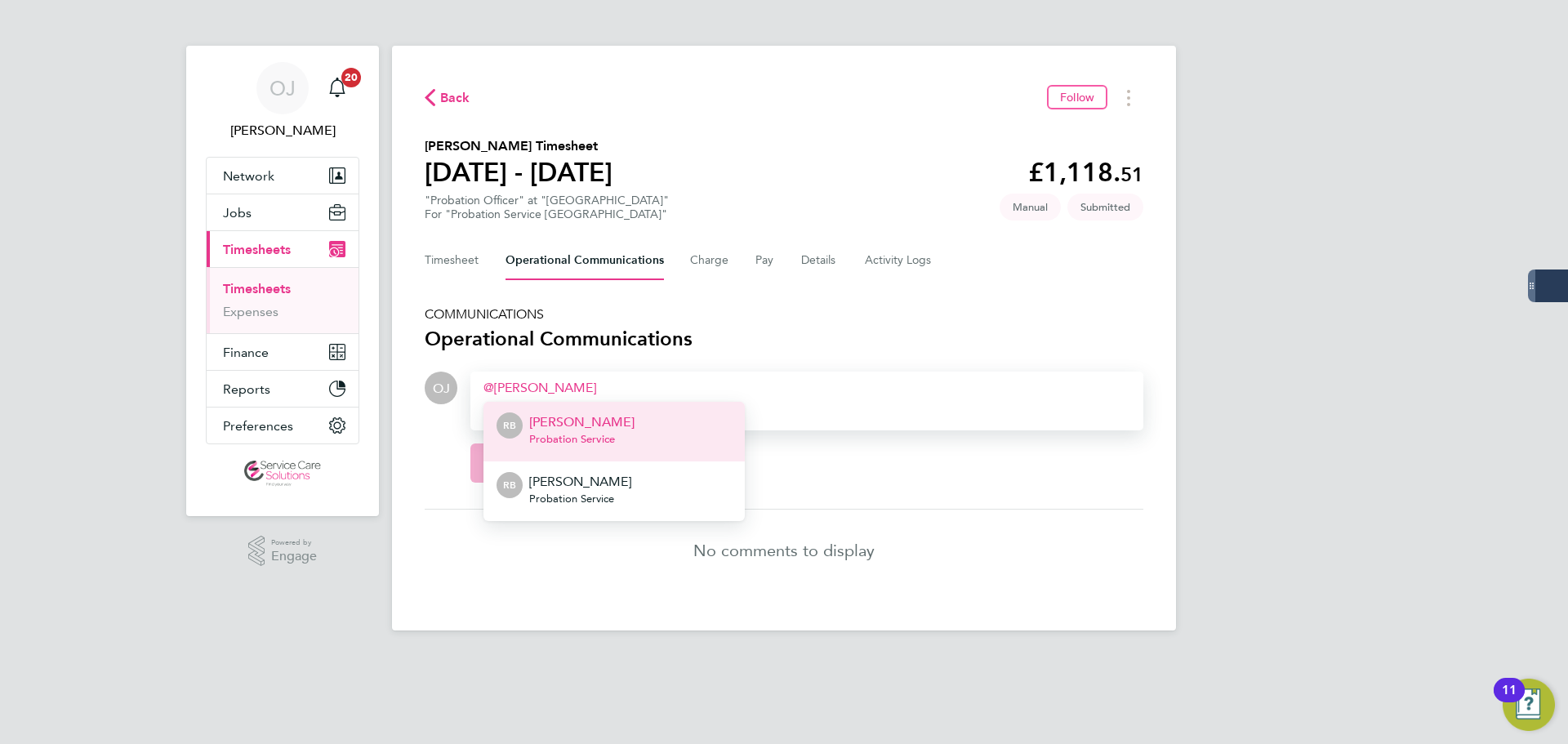
click at [616, 421] on p "[PERSON_NAME]" at bounding box center [582, 422] width 105 height 20
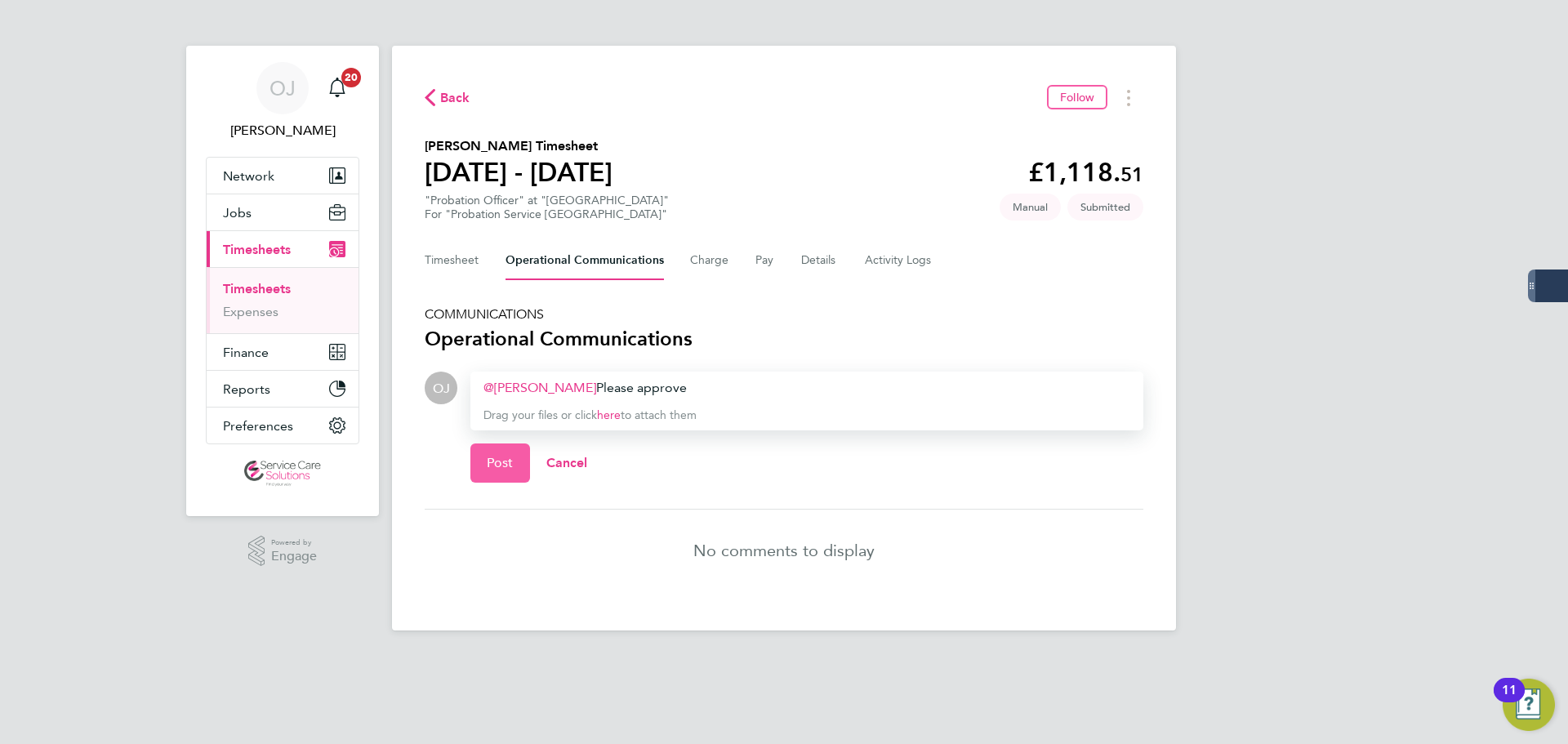
click at [484, 457] on button "Post" at bounding box center [499, 462] width 60 height 39
